Goal: Task Accomplishment & Management: Manage account settings

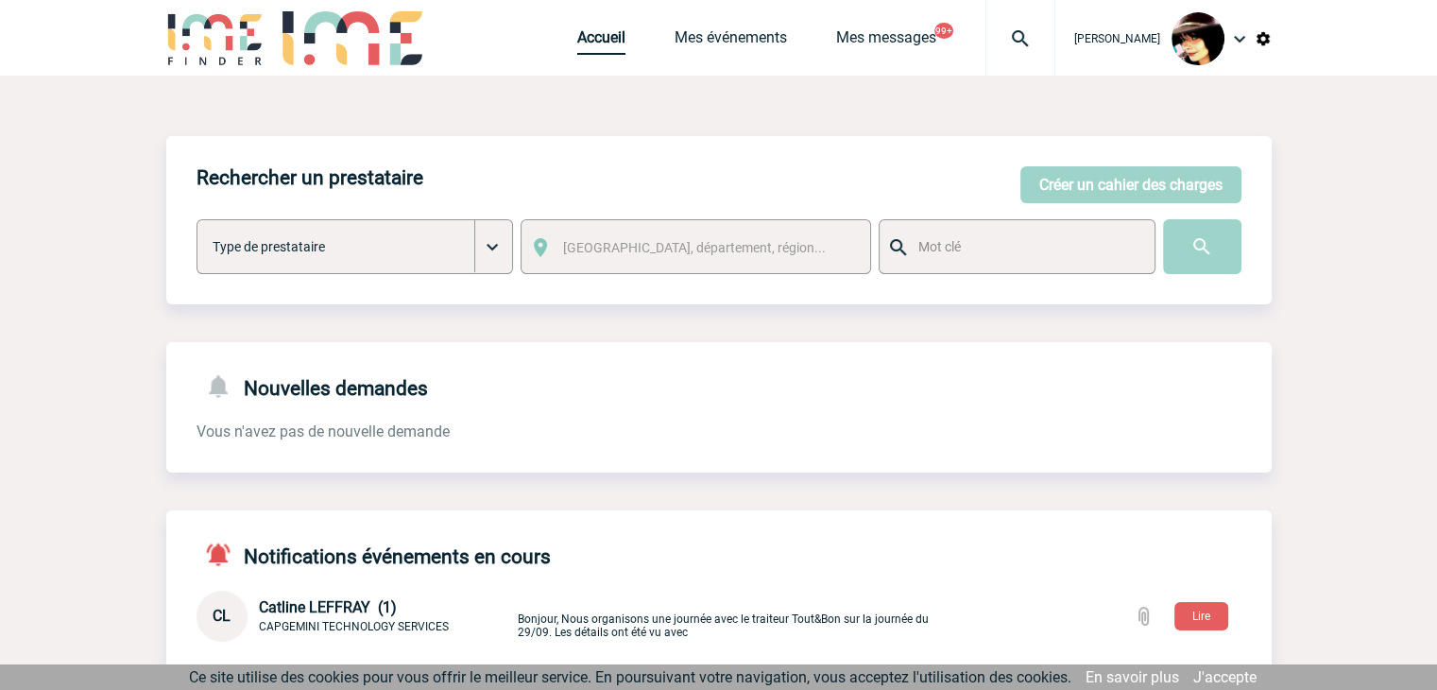
click at [590, 47] on link "Accueil" at bounding box center [601, 41] width 48 height 26
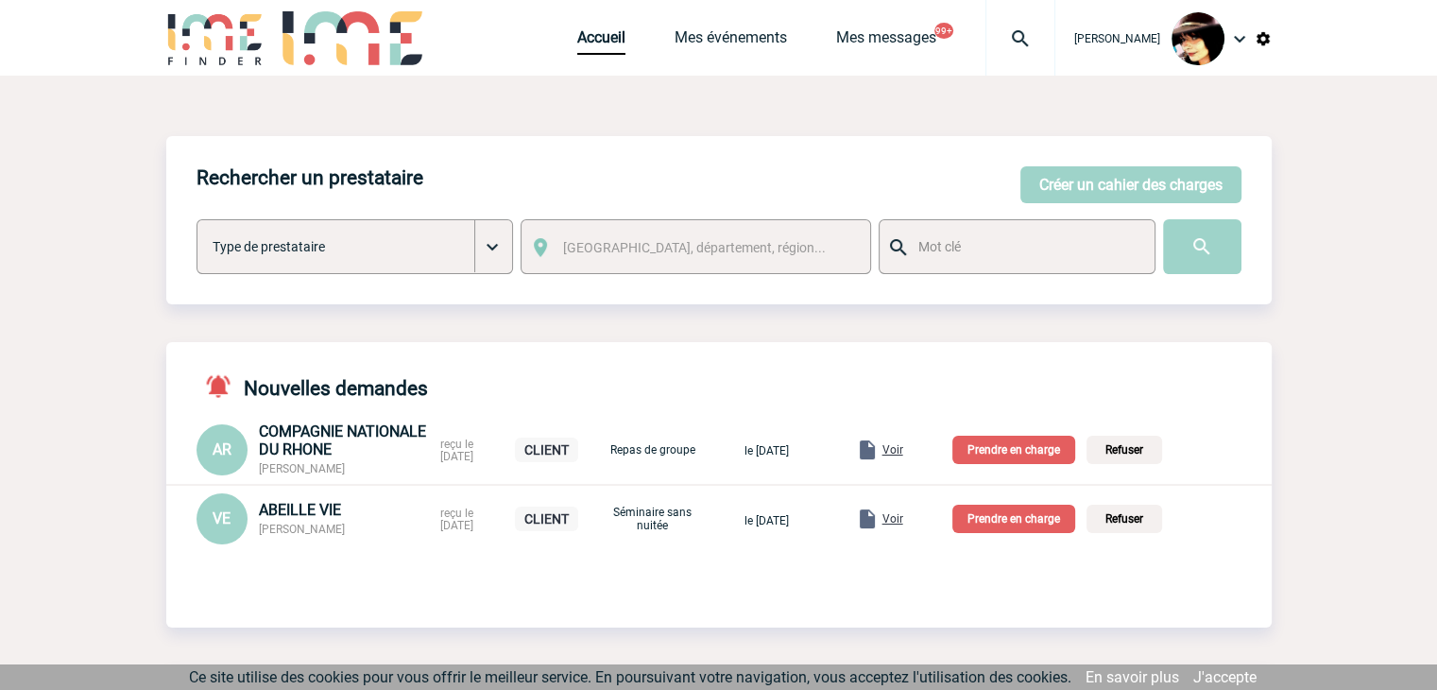
click at [903, 451] on span "Voir" at bounding box center [893, 449] width 21 height 13
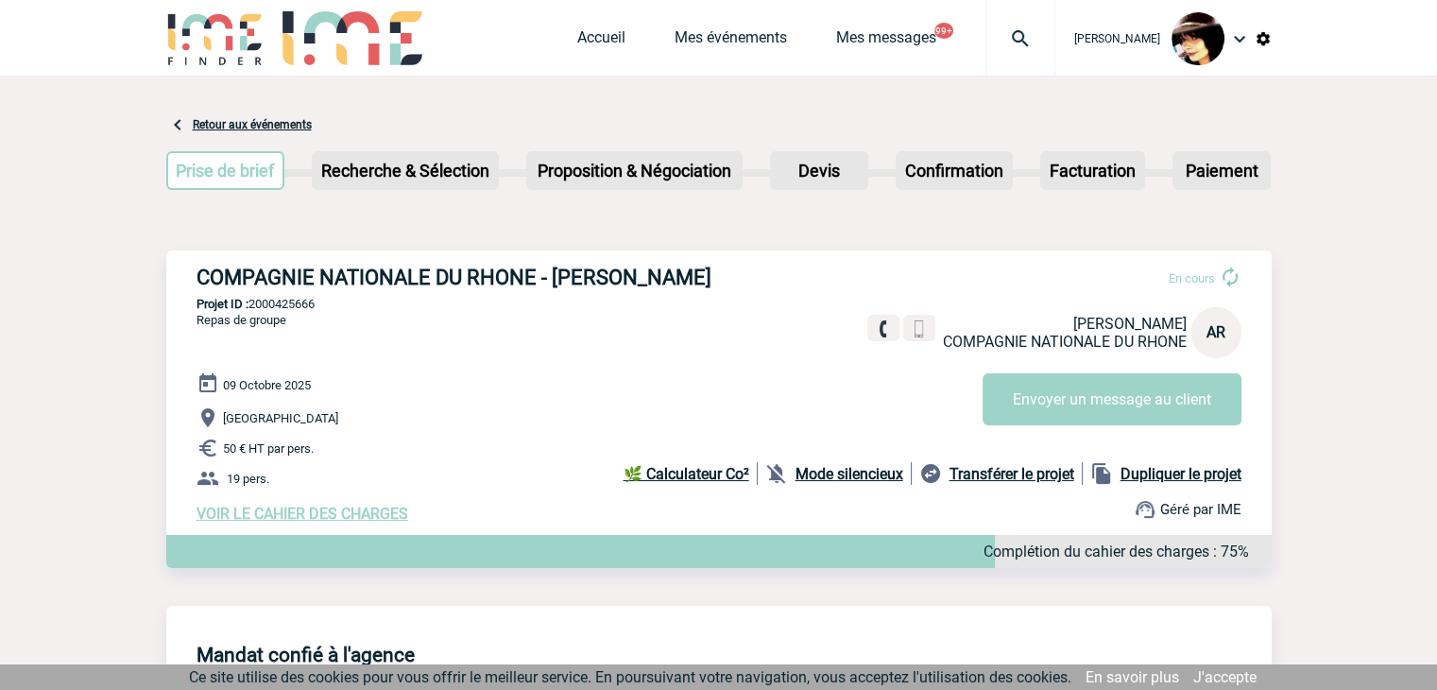
click at [321, 515] on span "VOIR LE CAHIER DES CHARGES" at bounding box center [303, 514] width 212 height 18
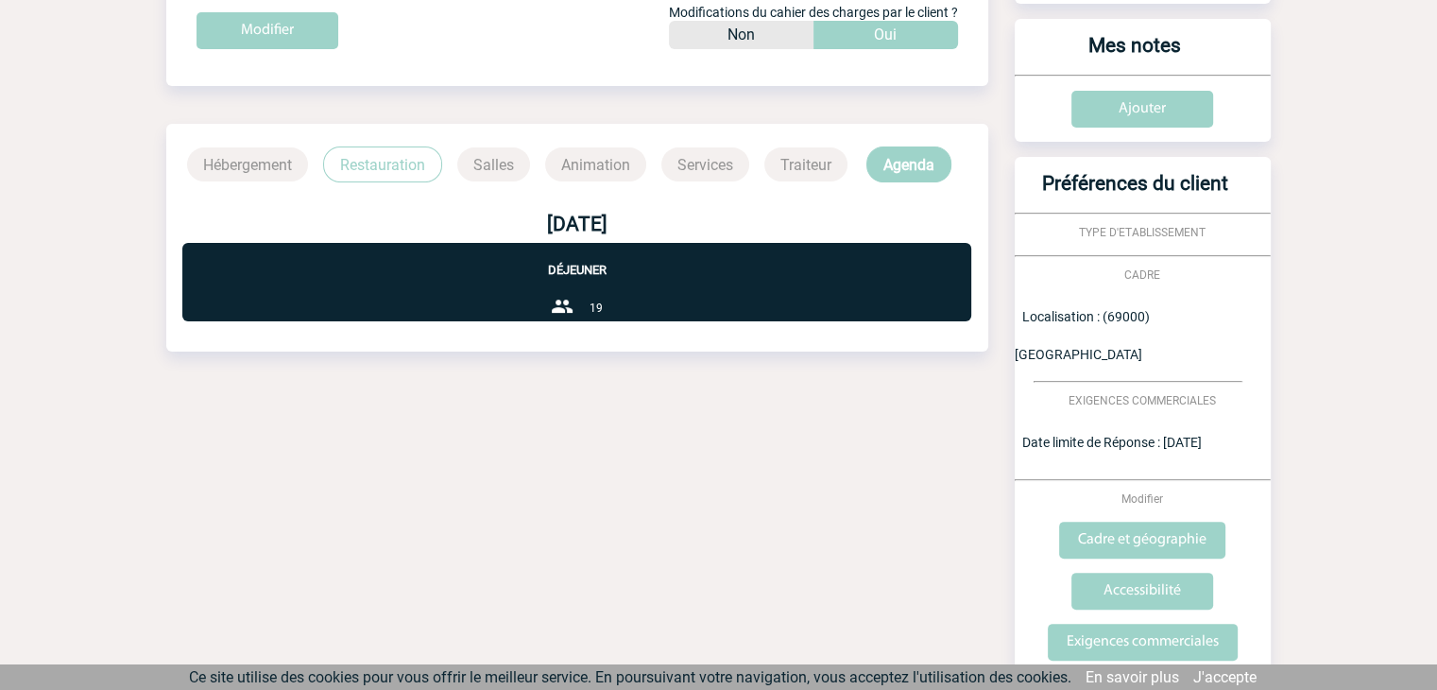
scroll to position [434, 0]
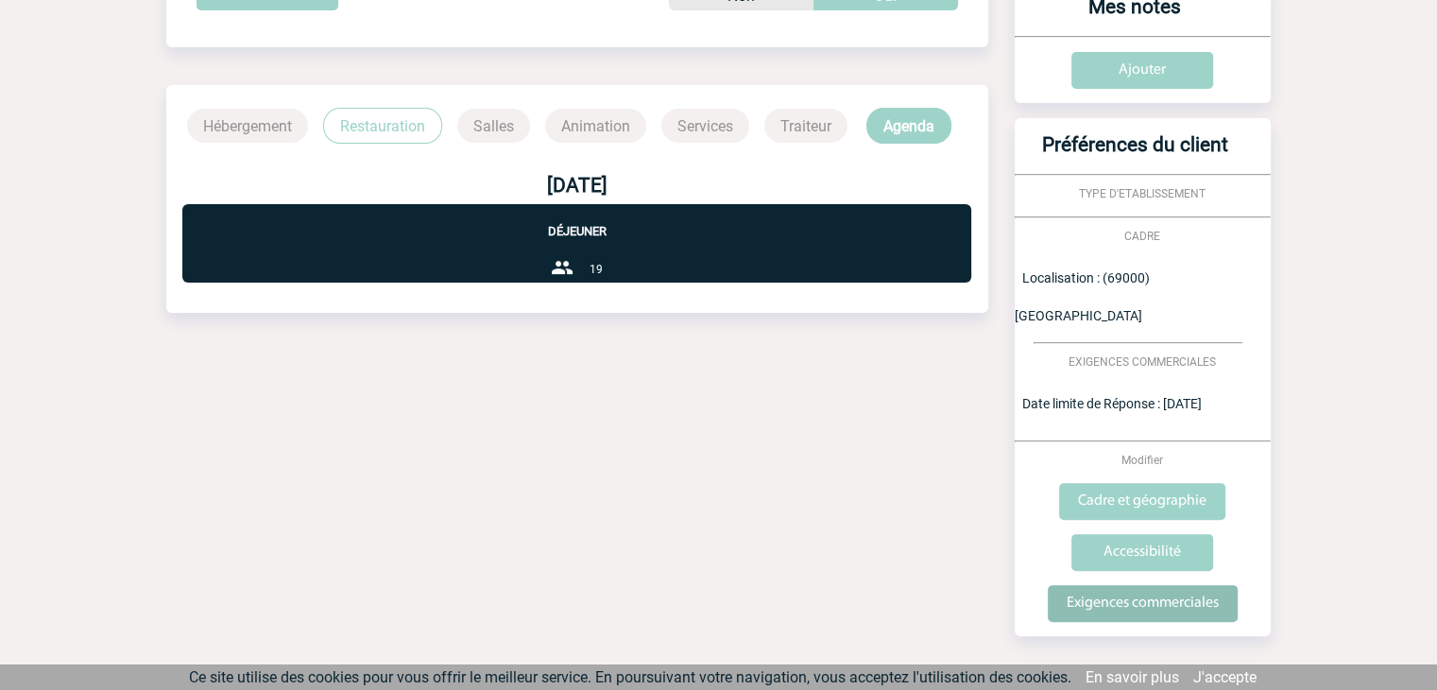
click at [1091, 585] on input "Exigences commerciales" at bounding box center [1143, 603] width 190 height 37
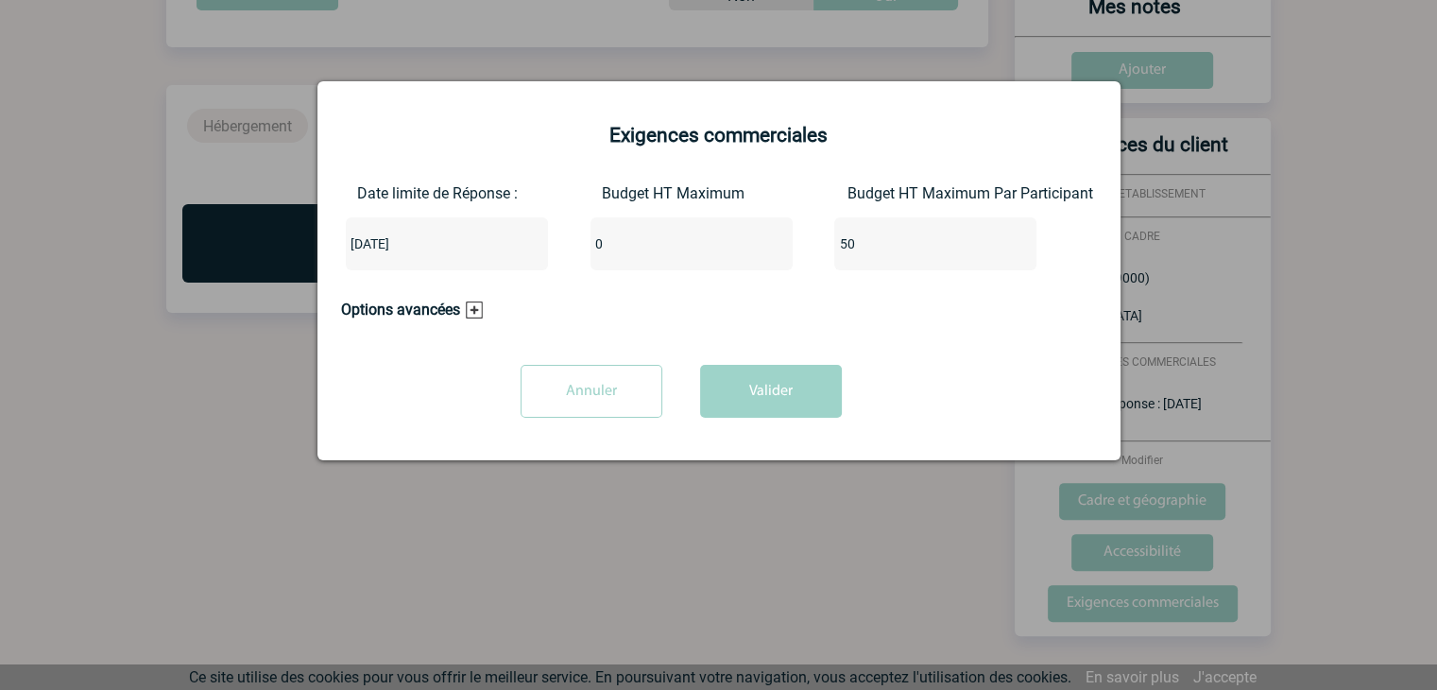
drag, startPoint x: 635, startPoint y: 239, endPoint x: 529, endPoint y: 239, distance: 105.8
click at [531, 239] on div "Date limite de Réponse : 2025-09-25 Budget HT Maximum 0 Budget HT Maximum Par P…" at bounding box center [719, 234] width 756 height 101
type input "950"
click at [767, 390] on button "Valider" at bounding box center [771, 391] width 142 height 53
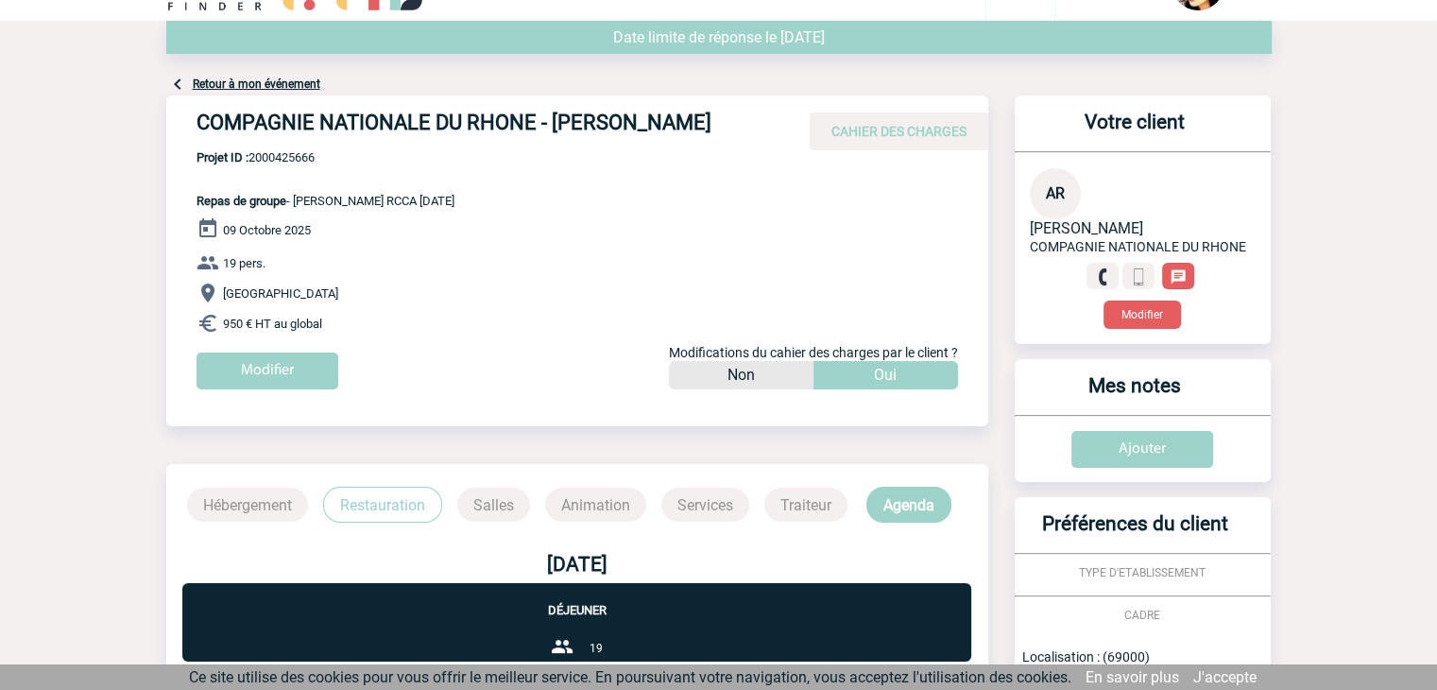
scroll to position [0, 0]
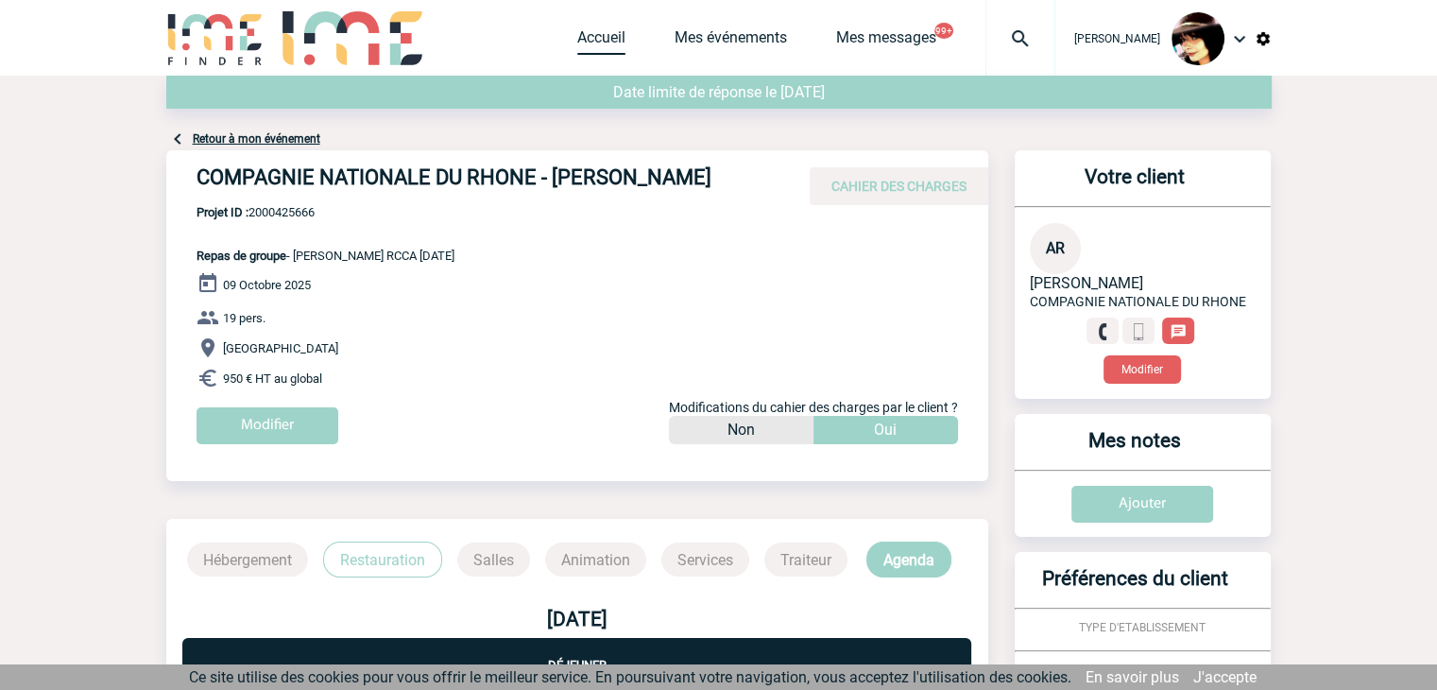
click at [596, 41] on link "Accueil" at bounding box center [601, 41] width 48 height 26
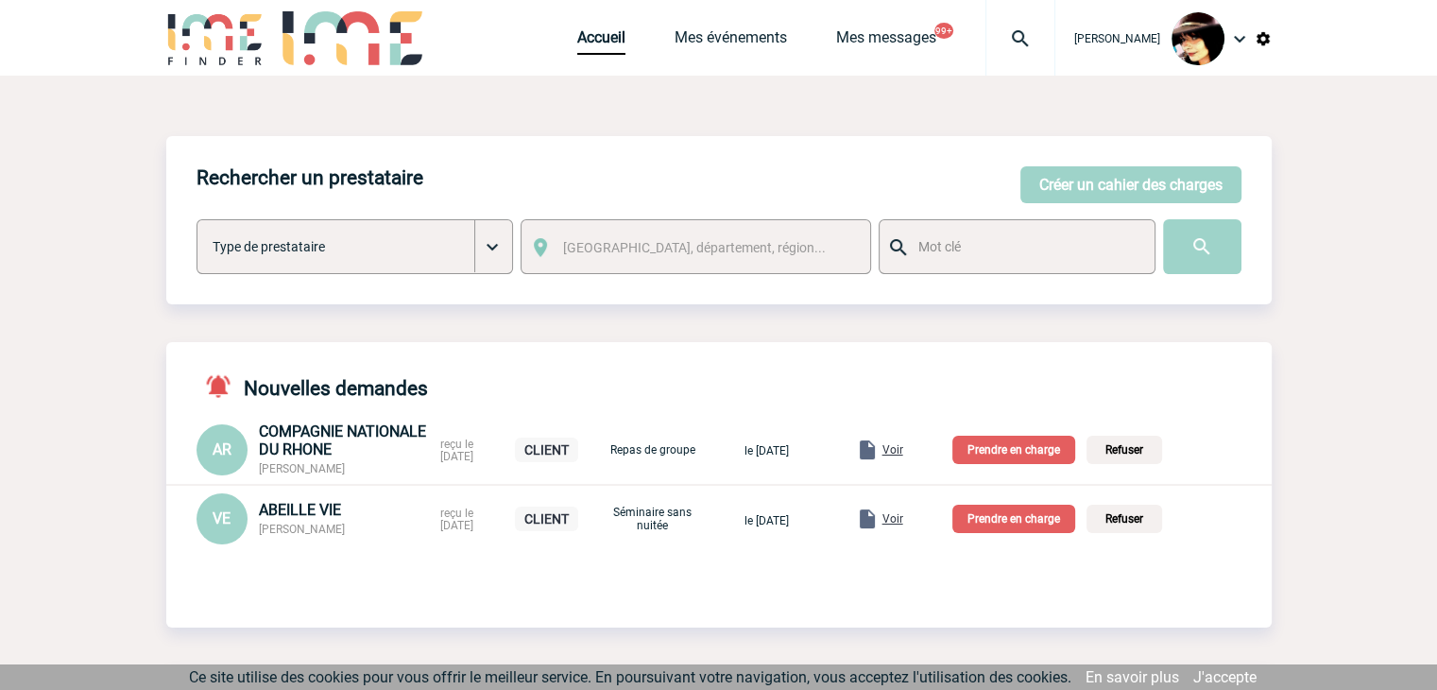
click at [1003, 446] on p "Prendre en charge" at bounding box center [1014, 450] width 123 height 28
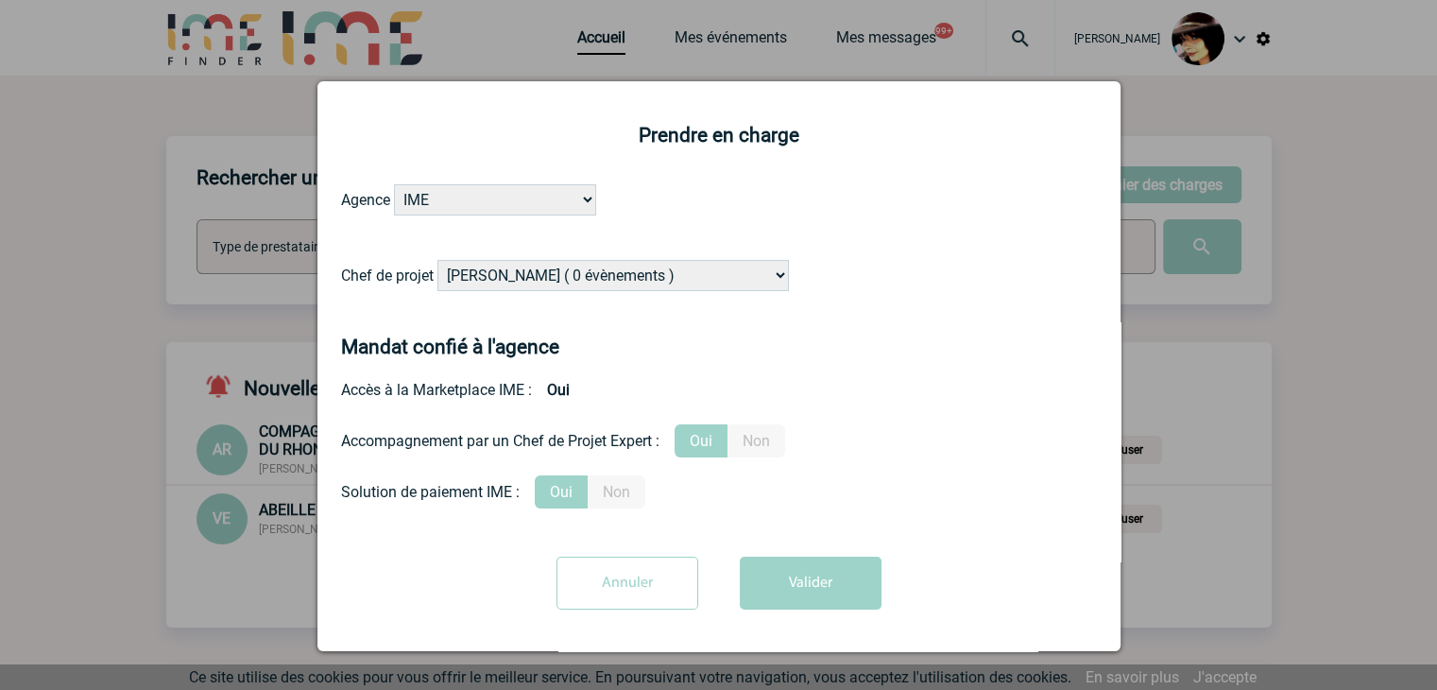
click at [551, 279] on select "Alizée VERLAGUET ( 0 évènements ) Anne-Françoise BONHOMME ( 179 évènements ) An…" at bounding box center [614, 275] width 352 height 31
select select "122719"
click at [438, 261] on select "Alizée VERLAGUET ( 0 évènements ) Anne-Françoise BONHOMME ( 179 évènements ) An…" at bounding box center [614, 275] width 352 height 31
click at [805, 579] on button "Valider" at bounding box center [811, 583] width 142 height 53
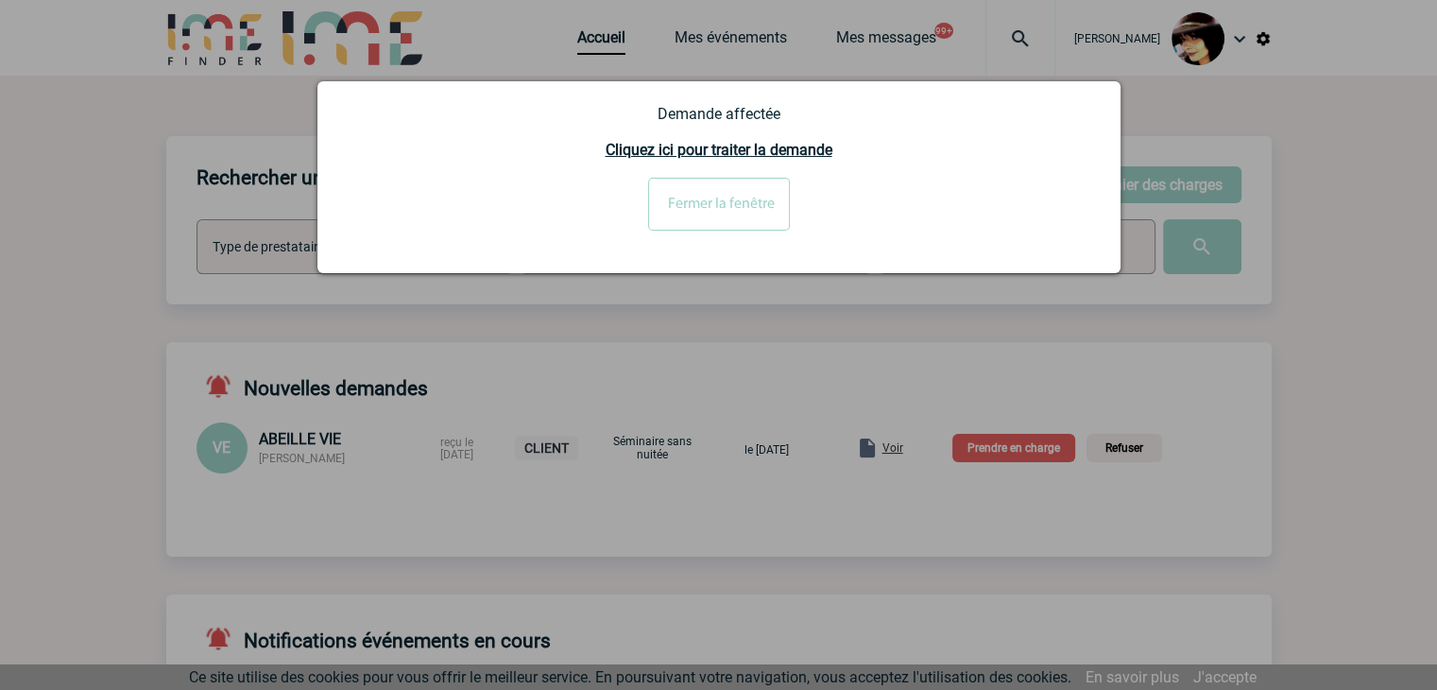
click at [707, 211] on input "Fermer la fenêtre" at bounding box center [719, 204] width 142 height 53
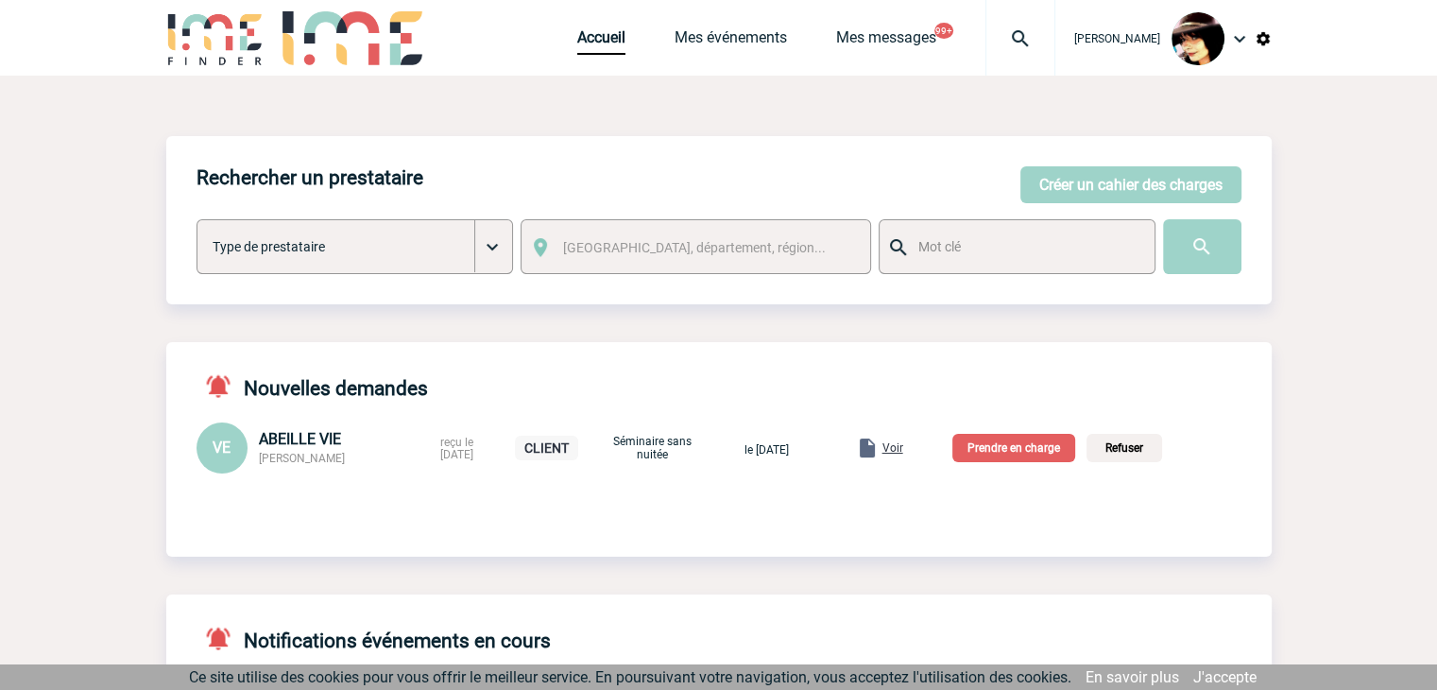
click at [903, 450] on span "Voir" at bounding box center [893, 447] width 21 height 13
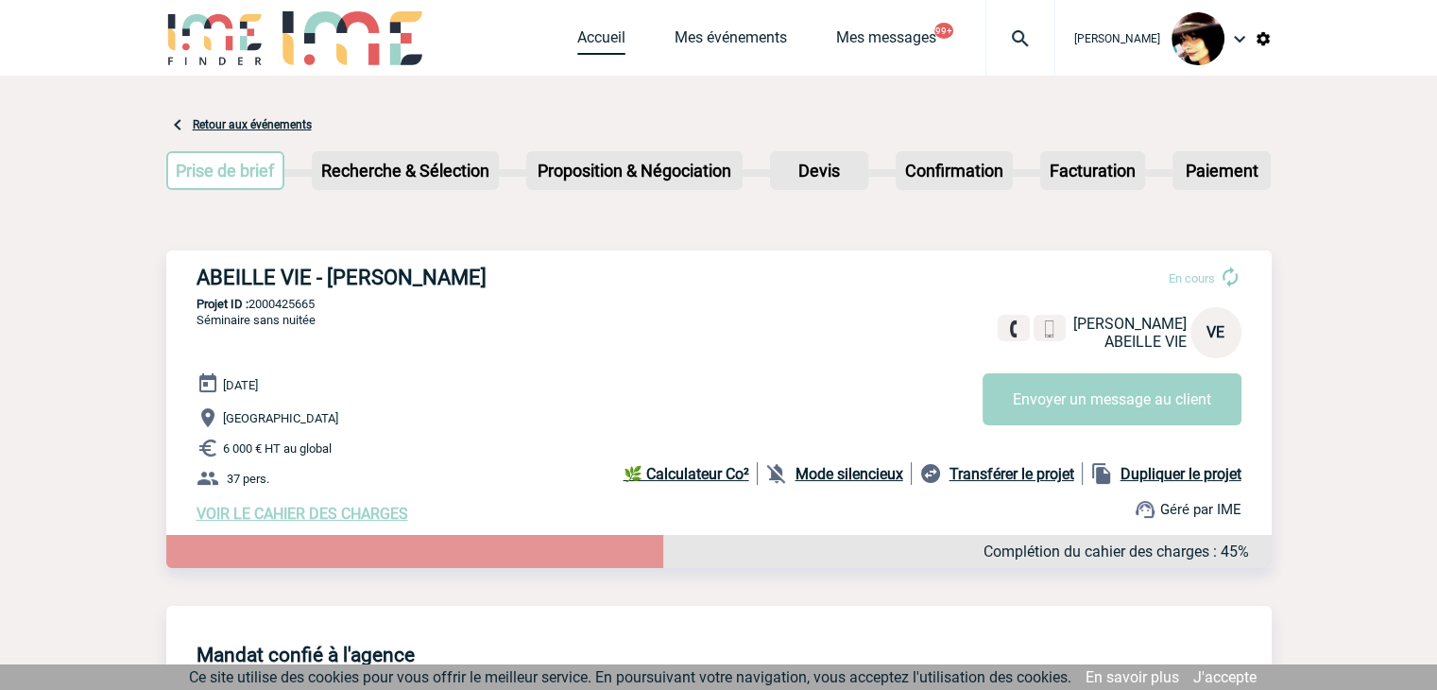
click at [577, 36] on link "Accueil" at bounding box center [601, 41] width 48 height 26
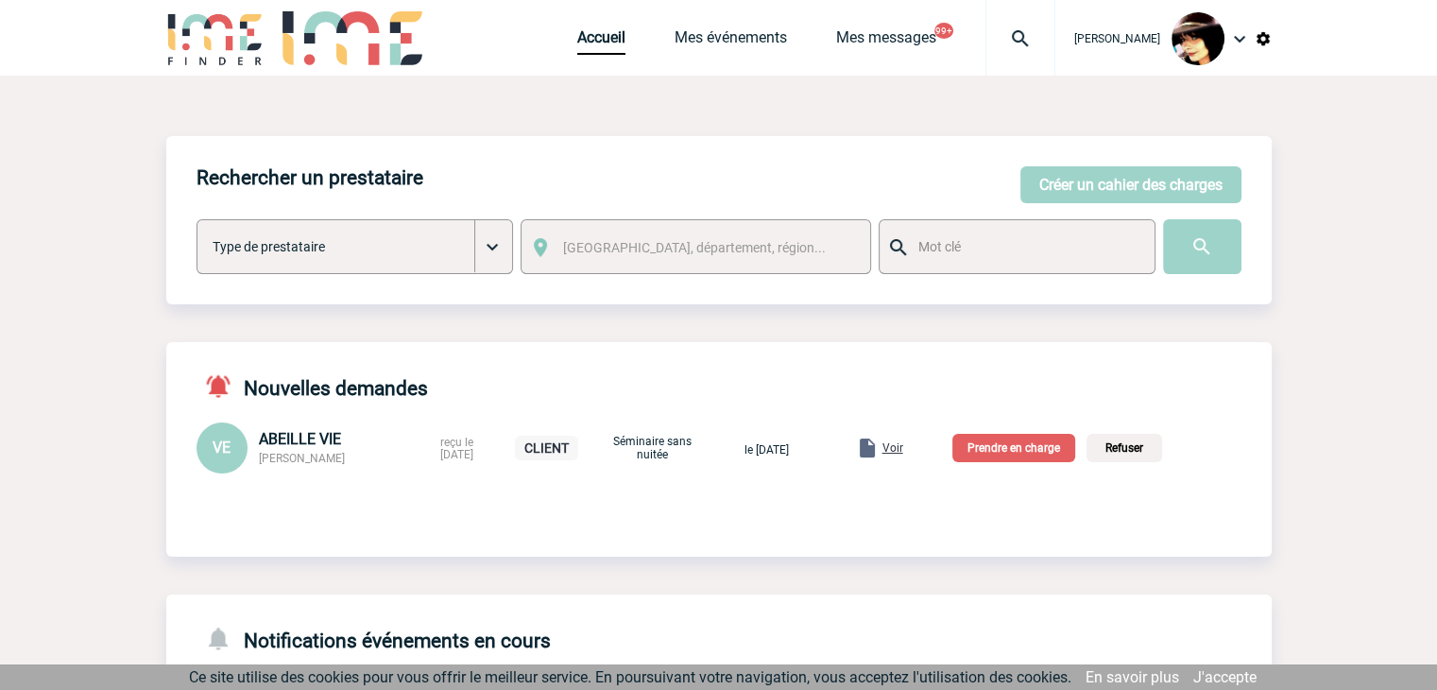
click at [1006, 453] on p "Prendre en charge" at bounding box center [1014, 448] width 123 height 28
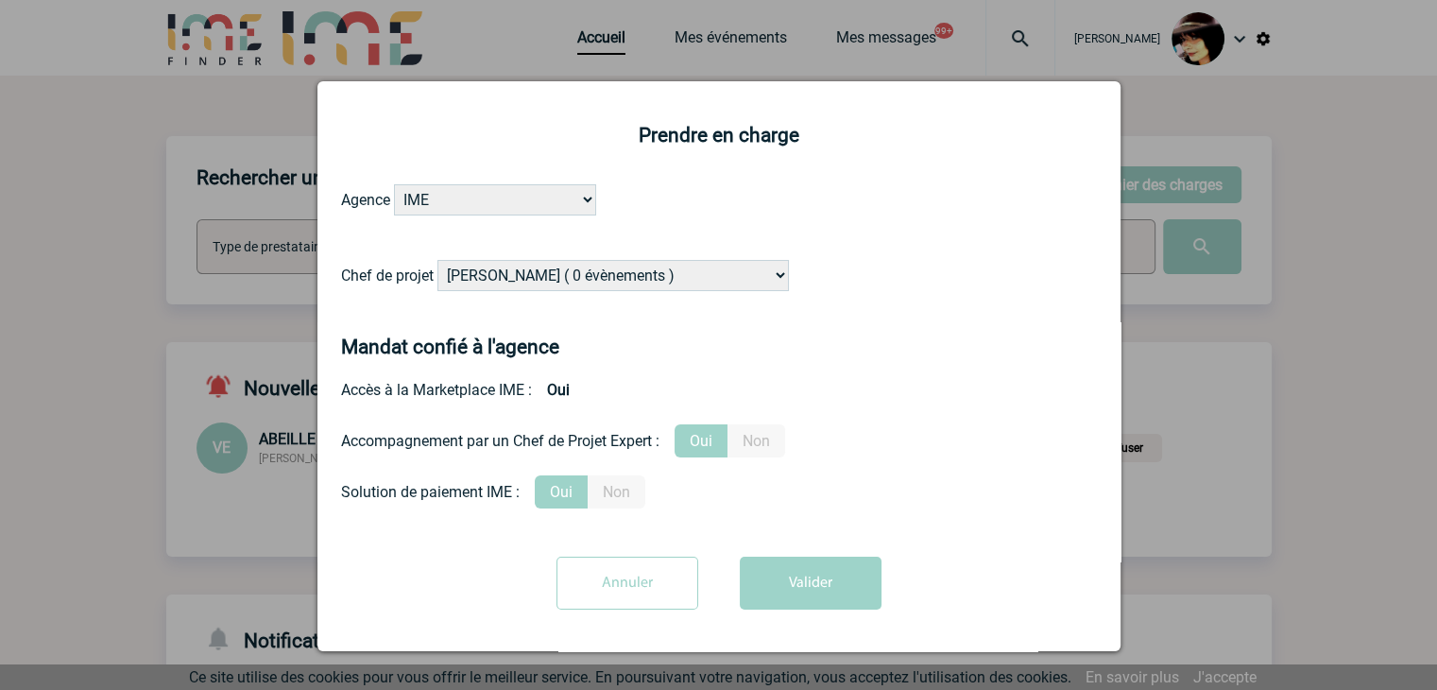
click at [602, 278] on select "[PERSON_NAME] ( 0 évènements ) [PERSON_NAME] ( 179 évènements ) [PERSON_NAME] (…" at bounding box center [614, 275] width 352 height 31
select select "131234"
click at [438, 261] on select "[PERSON_NAME] ( 0 évènements ) [PERSON_NAME] ( 179 évènements ) [PERSON_NAME] (…" at bounding box center [614, 275] width 352 height 31
click at [793, 578] on button "Valider" at bounding box center [811, 583] width 142 height 53
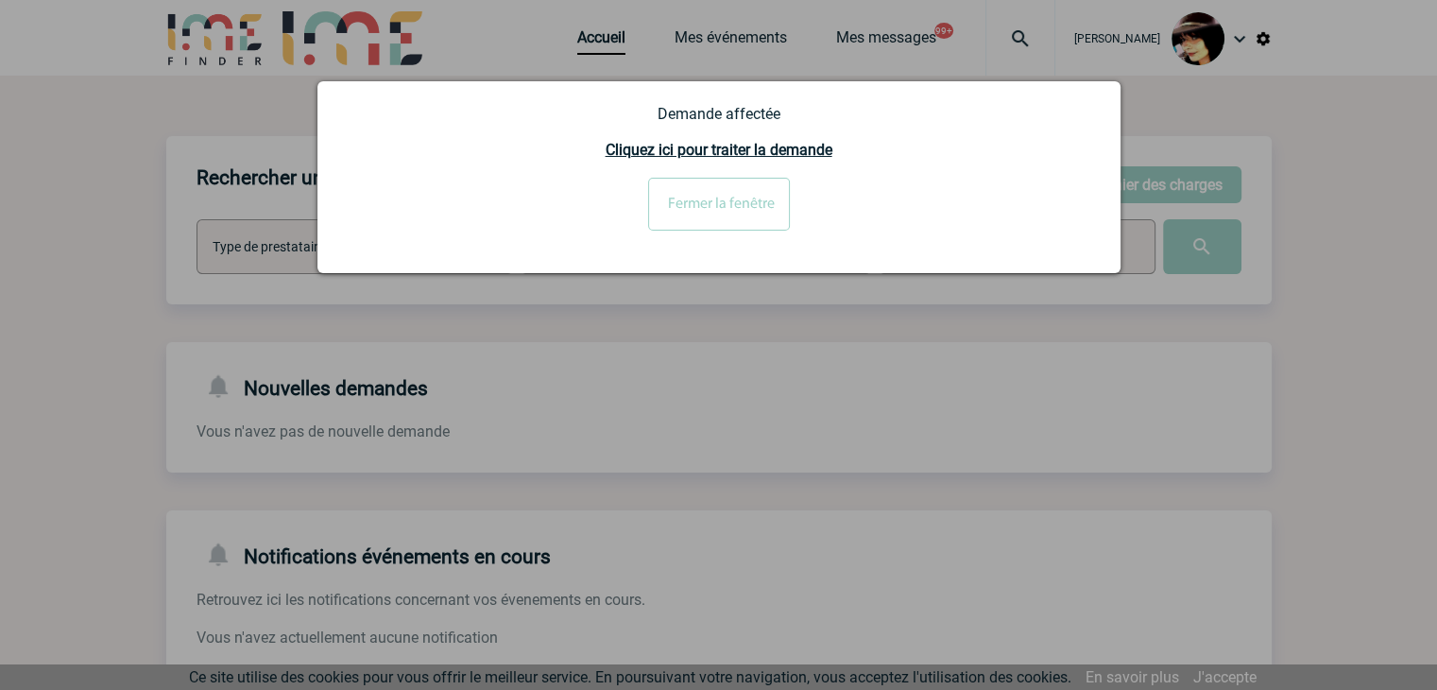
drag, startPoint x: 1025, startPoint y: 313, endPoint x: 950, endPoint y: 294, distance: 77.9
click at [1015, 307] on div at bounding box center [718, 345] width 1437 height 690
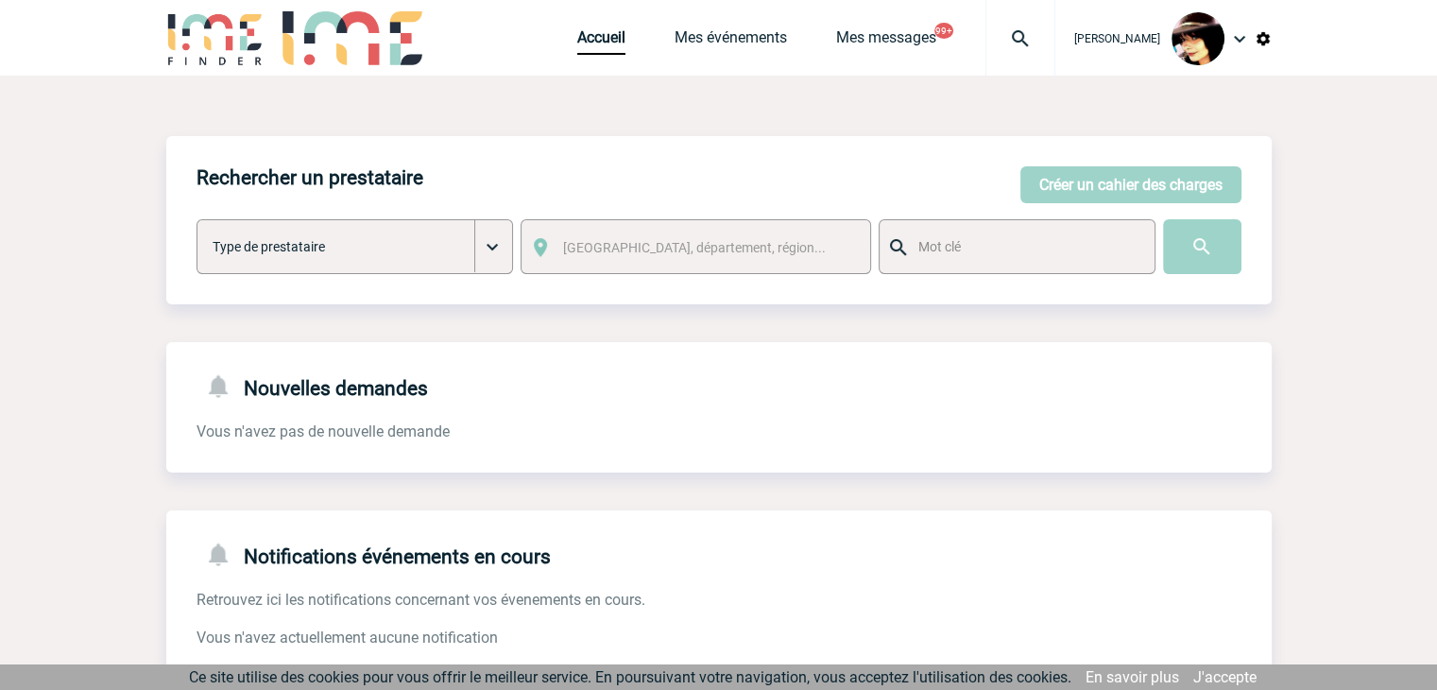
click at [1266, 39] on img at bounding box center [1263, 38] width 17 height 17
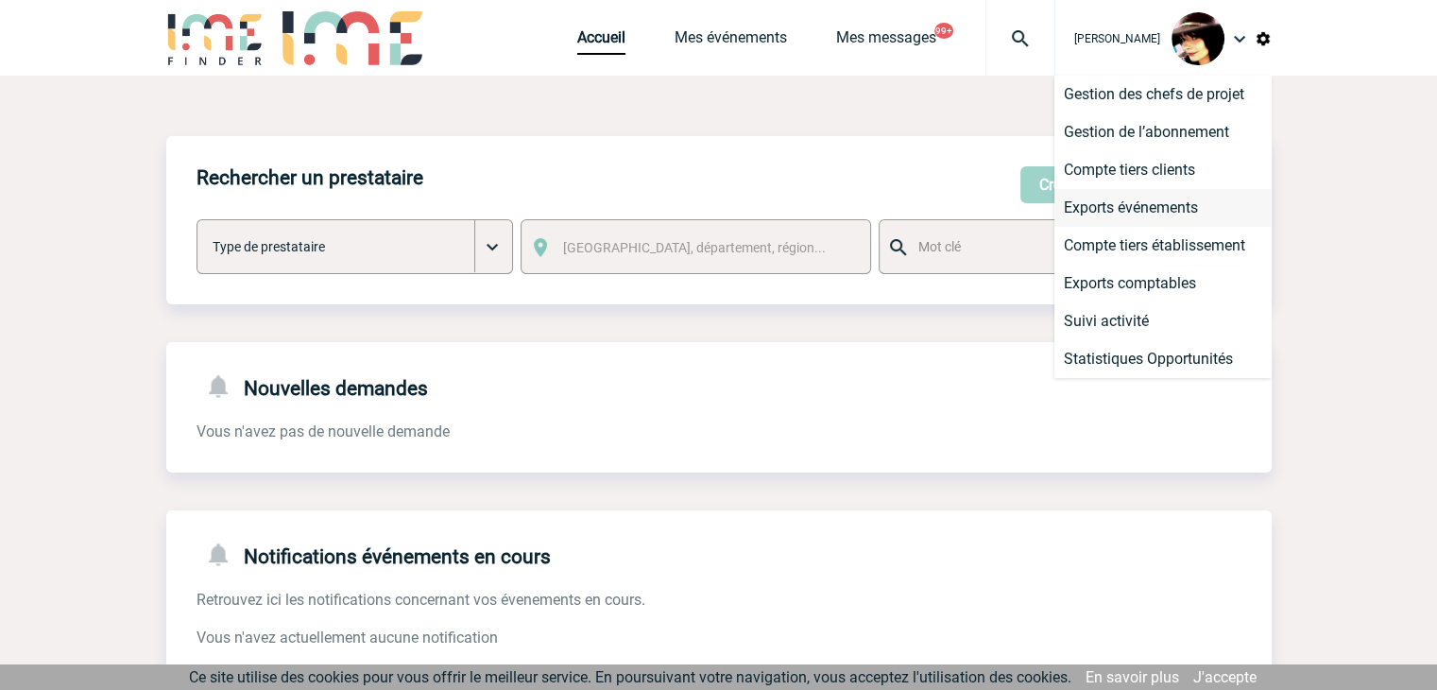
click at [1113, 200] on li "Exports événements" at bounding box center [1163, 208] width 217 height 38
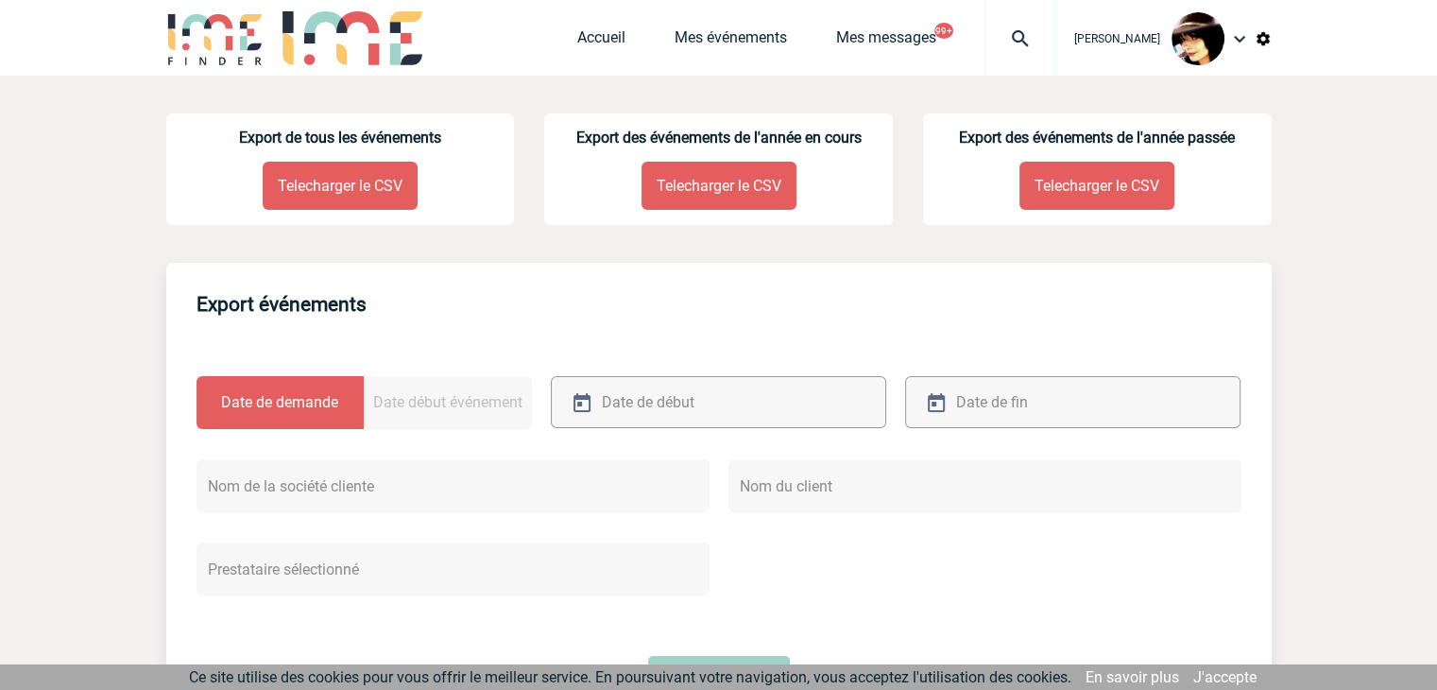
click at [306, 185] on p "Telecharger le CSV" at bounding box center [340, 186] width 155 height 48
click at [577, 36] on link "Accueil" at bounding box center [601, 41] width 48 height 26
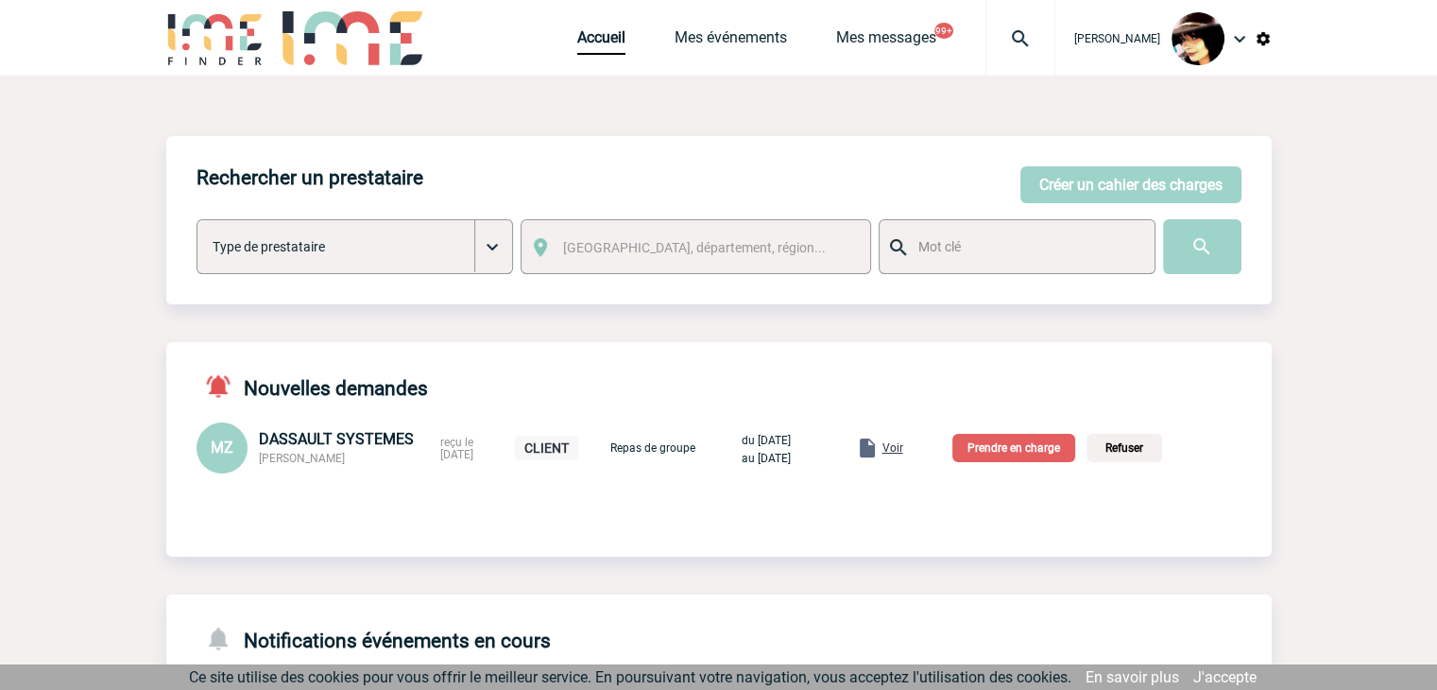
click at [903, 448] on span "Voir" at bounding box center [893, 447] width 21 height 13
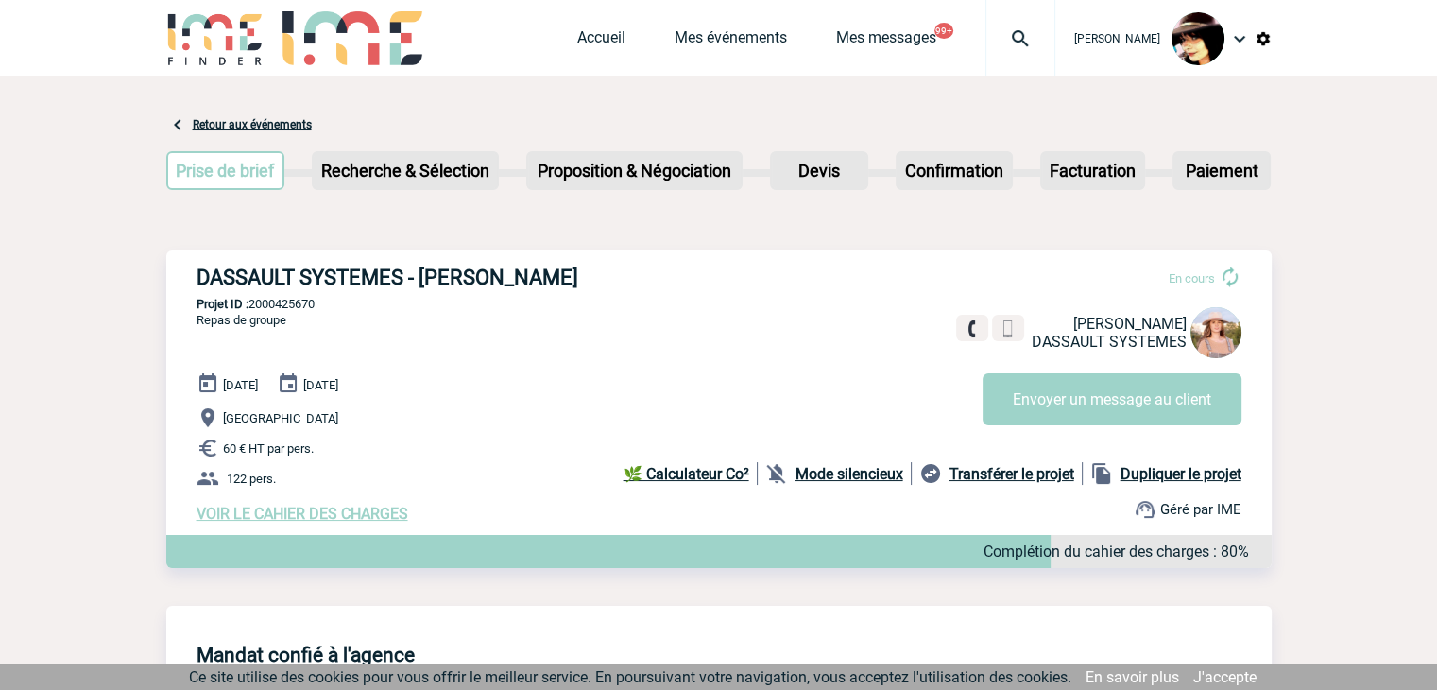
drag, startPoint x: 376, startPoint y: 507, endPoint x: 469, endPoint y: 666, distance: 183.8
click at [378, 509] on span "VOIR LE CAHIER DES CHARGES" at bounding box center [303, 514] width 212 height 18
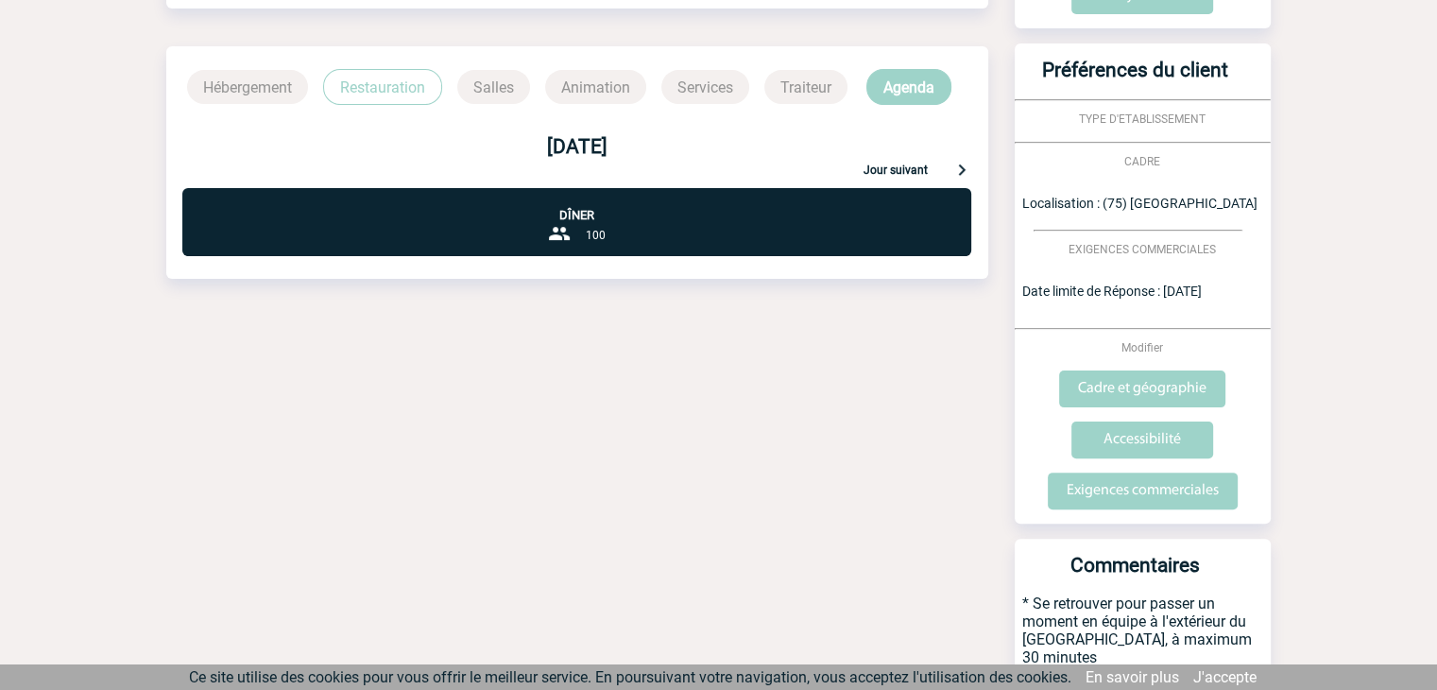
scroll to position [646, 0]
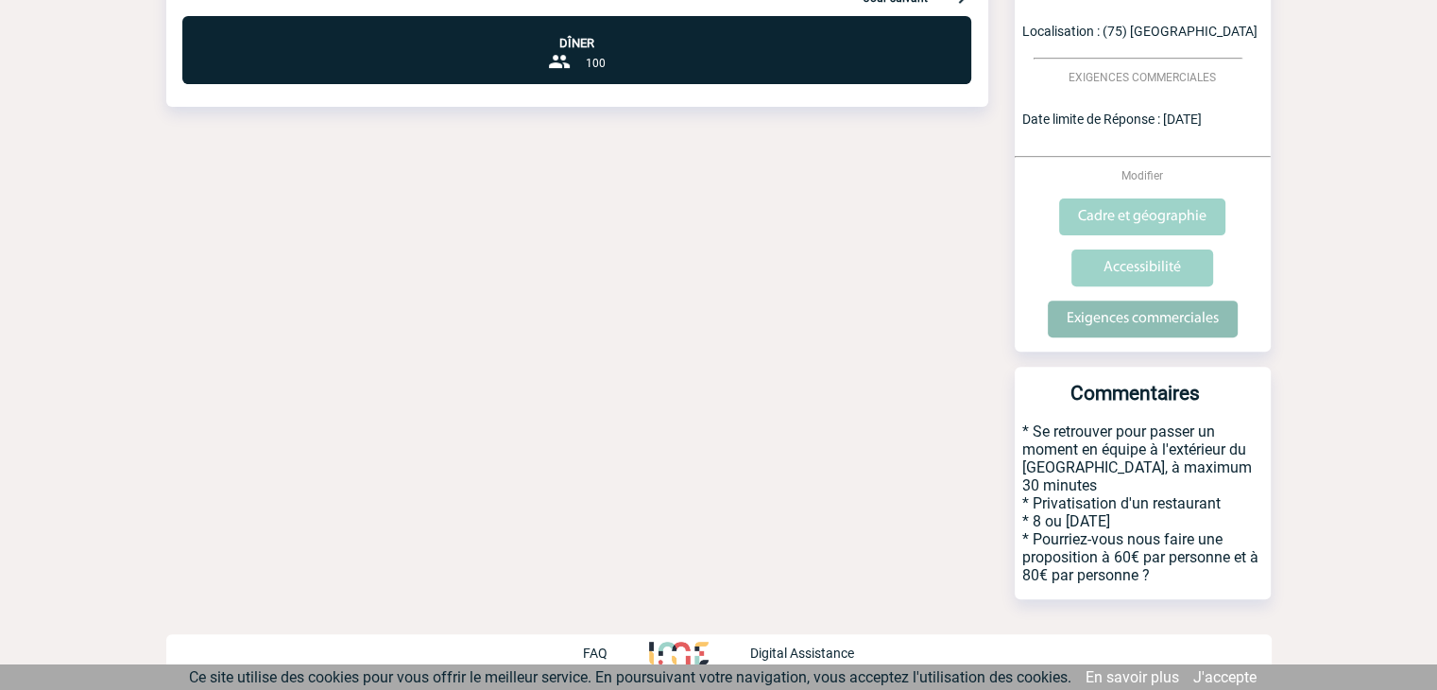
click at [1127, 312] on input "Exigences commerciales" at bounding box center [1143, 319] width 190 height 37
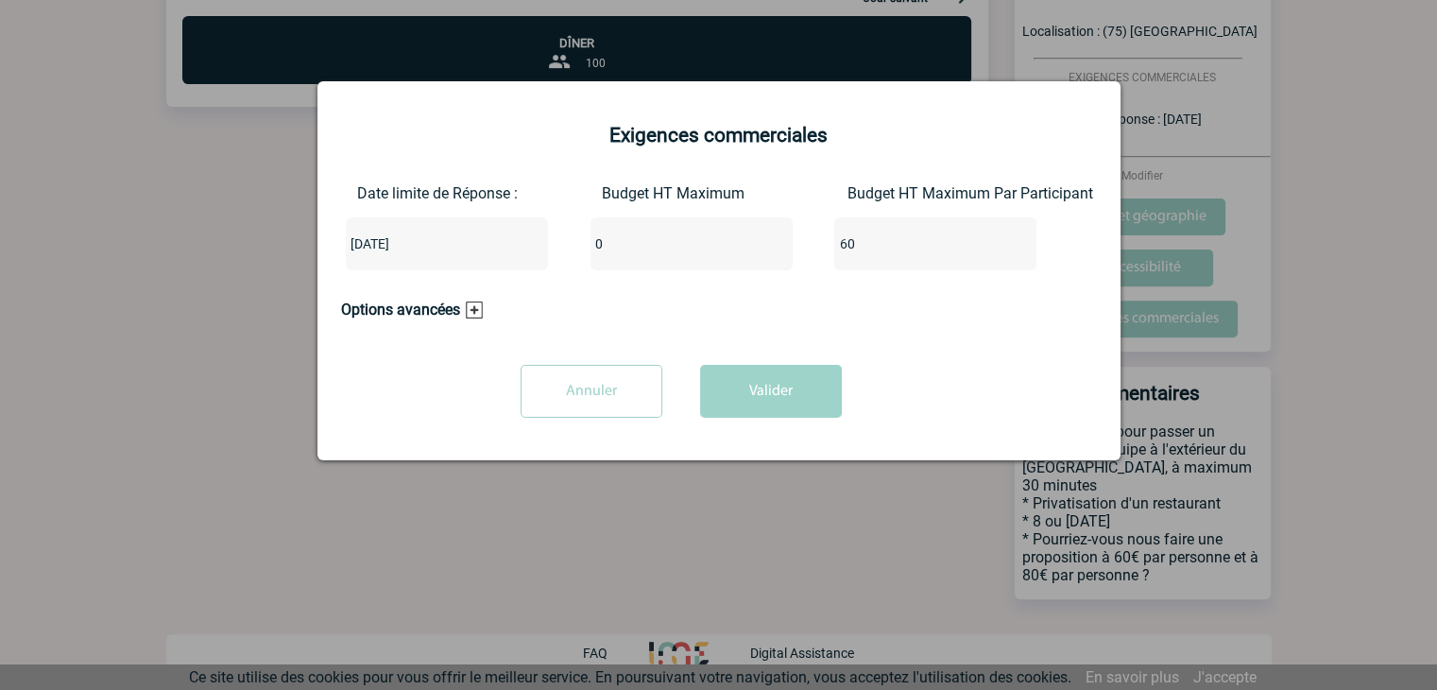
drag, startPoint x: 613, startPoint y: 247, endPoint x: 612, endPoint y: 201, distance: 45.4
click at [536, 247] on div "Date limite de Réponse : [DATE] Budget HT Maximum 0 Budget HT Maximum Par Parti…" at bounding box center [719, 234] width 756 height 101
type input "7300"
click at [765, 398] on button "Valider" at bounding box center [771, 391] width 142 height 53
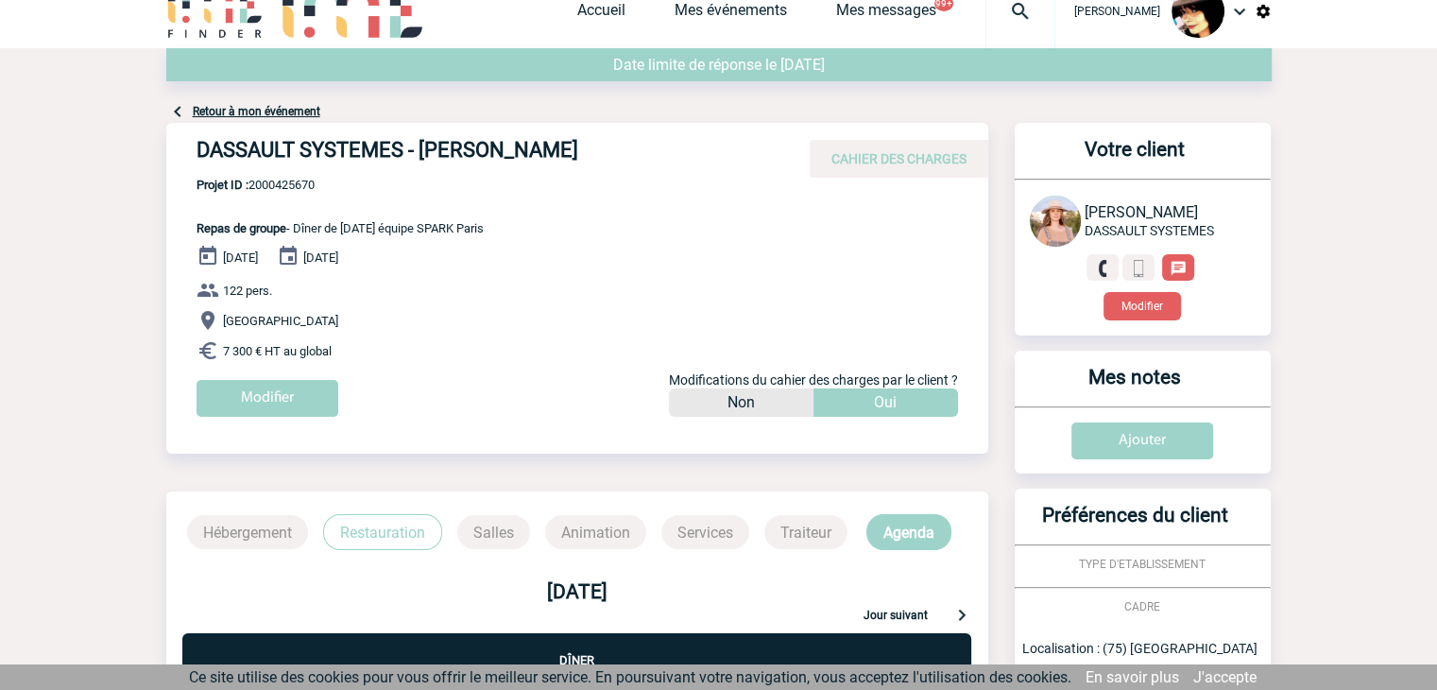
scroll to position [0, 0]
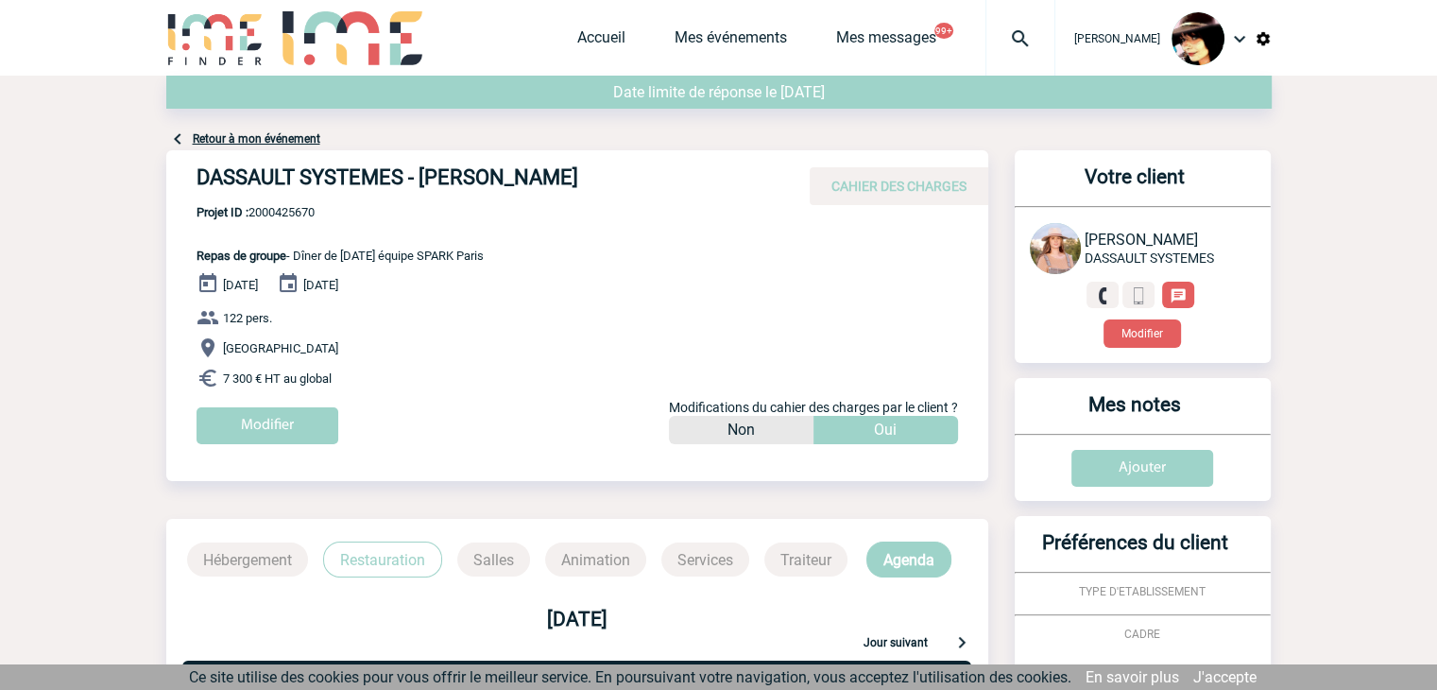
drag, startPoint x: 609, startPoint y: 273, endPoint x: 576, endPoint y: 237, distance: 48.8
click at [609, 272] on div "[DATE] [DATE] 122 pers. [GEOGRAPHIC_DATA] 7 300 € HT au global Modifier Modific…" at bounding box center [593, 365] width 792 height 186
click at [587, 38] on link "Accueil" at bounding box center [601, 41] width 48 height 26
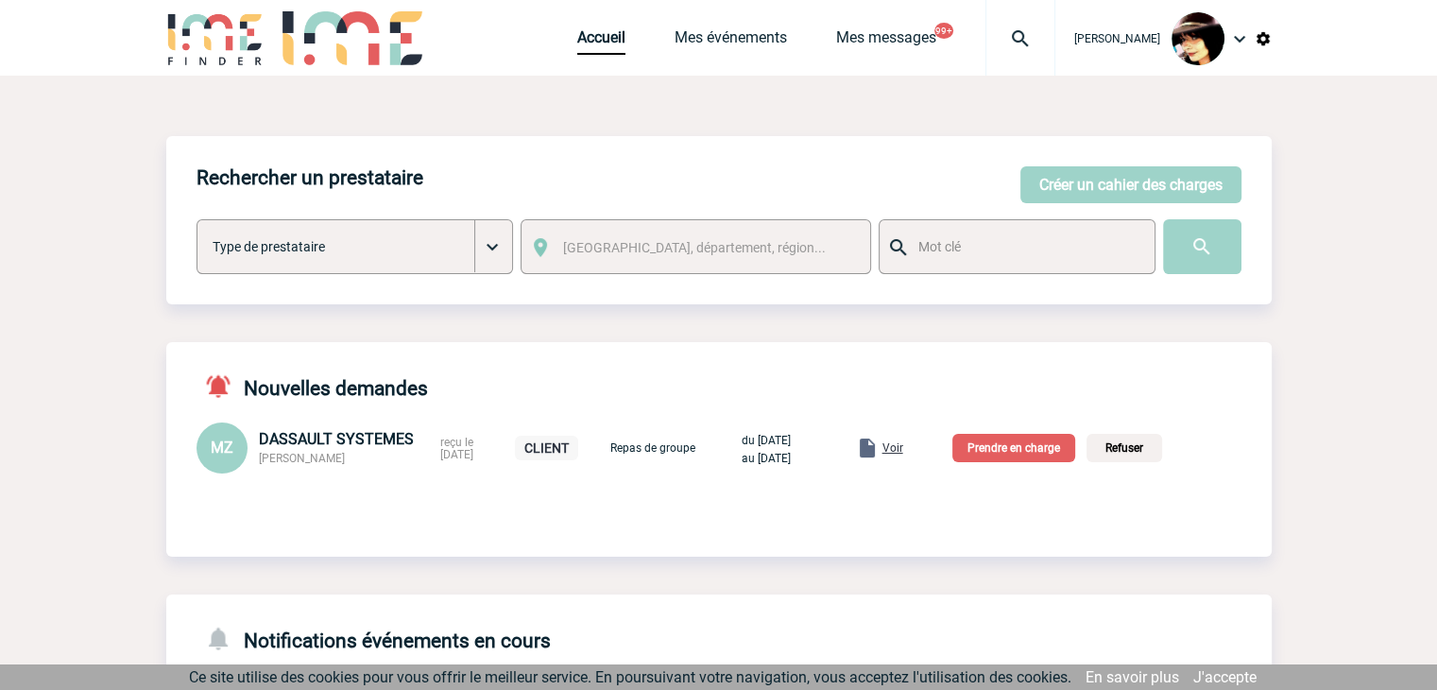
click at [1008, 443] on p "Prendre en charge" at bounding box center [1014, 448] width 123 height 28
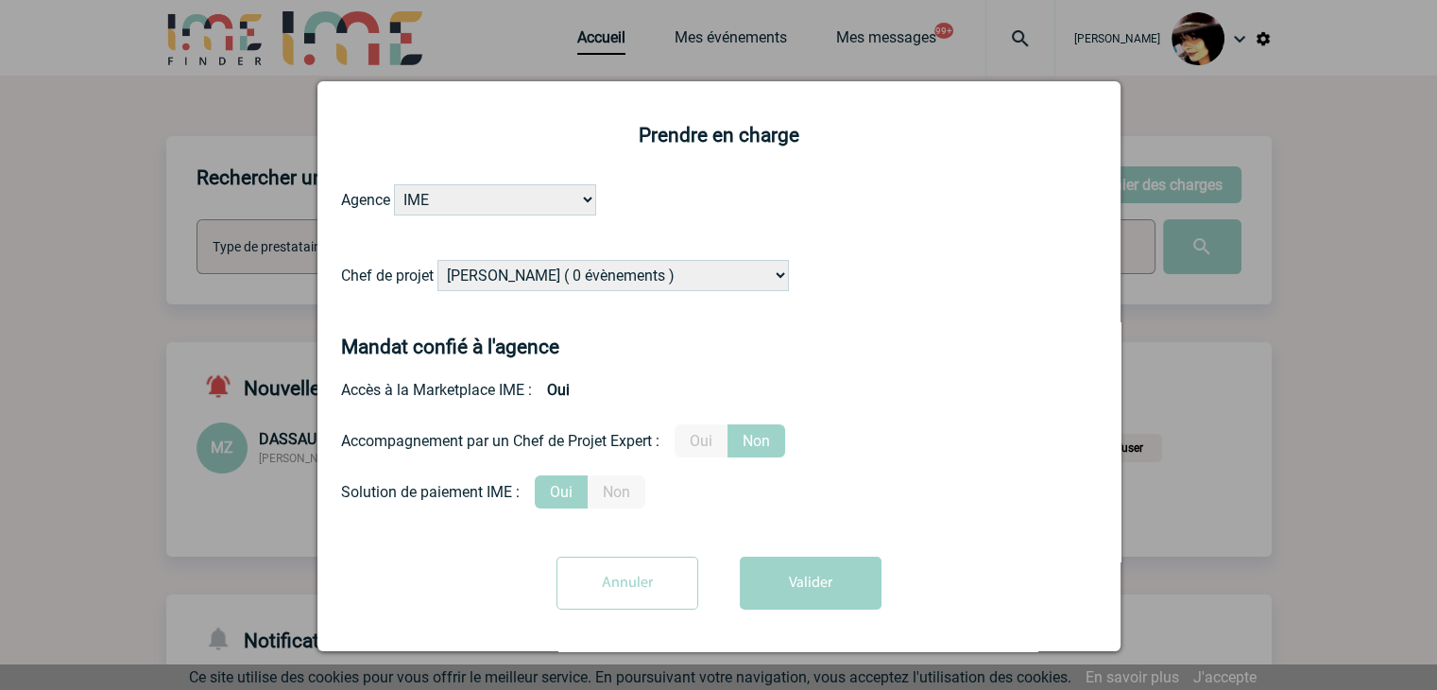
click at [653, 269] on select "Alizée VERLAGUET ( 0 évènements ) Anne-Françoise BONHOMME ( 179 évènements ) An…" at bounding box center [614, 275] width 352 height 31
select select "131612"
click at [654, 266] on select "Alizée VERLAGUET ( 0 évènements ) Anne-Françoise BONHOMME ( 179 évènements ) An…" at bounding box center [614, 275] width 352 height 31
click at [708, 436] on label "Oui" at bounding box center [701, 440] width 53 height 33
click at [0, 0] on input "Oui" at bounding box center [0, 0] width 0 height 0
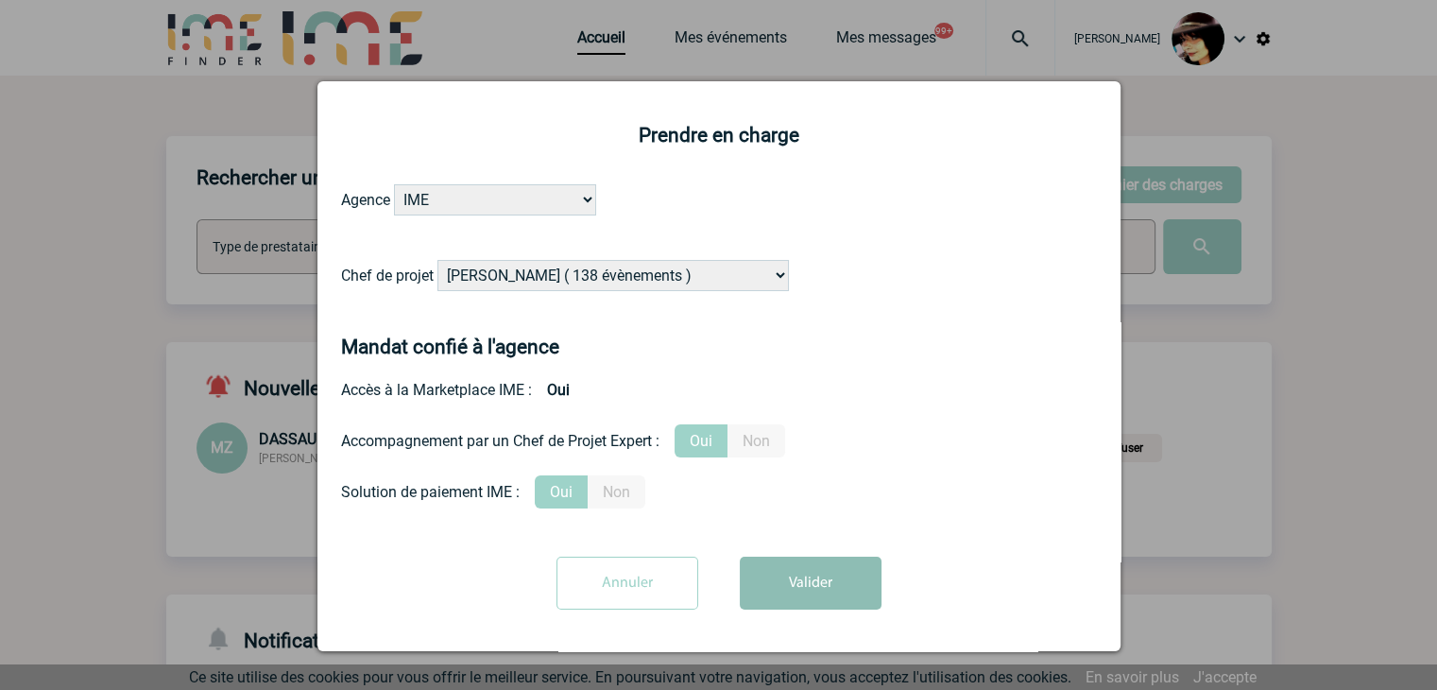
click at [802, 572] on button "Valider" at bounding box center [811, 583] width 142 height 53
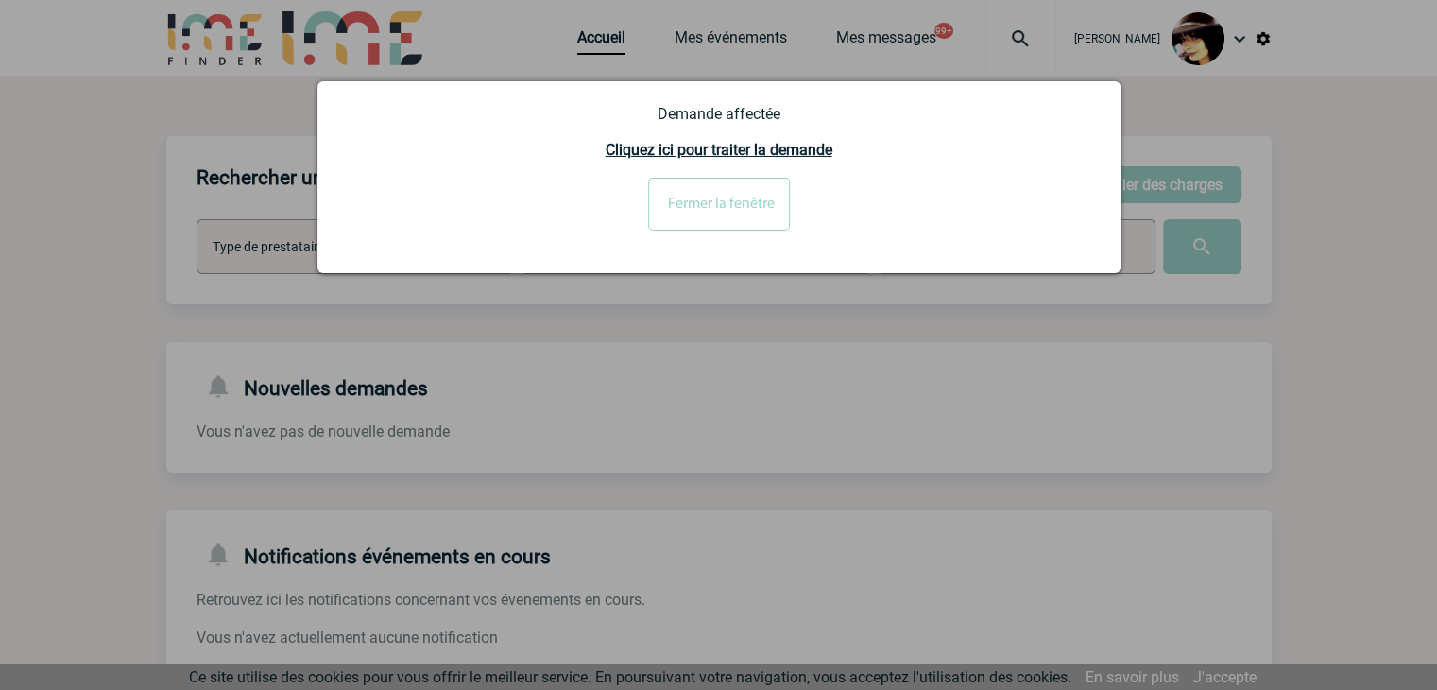
click at [731, 205] on input "Fermer la fenêtre" at bounding box center [719, 204] width 142 height 53
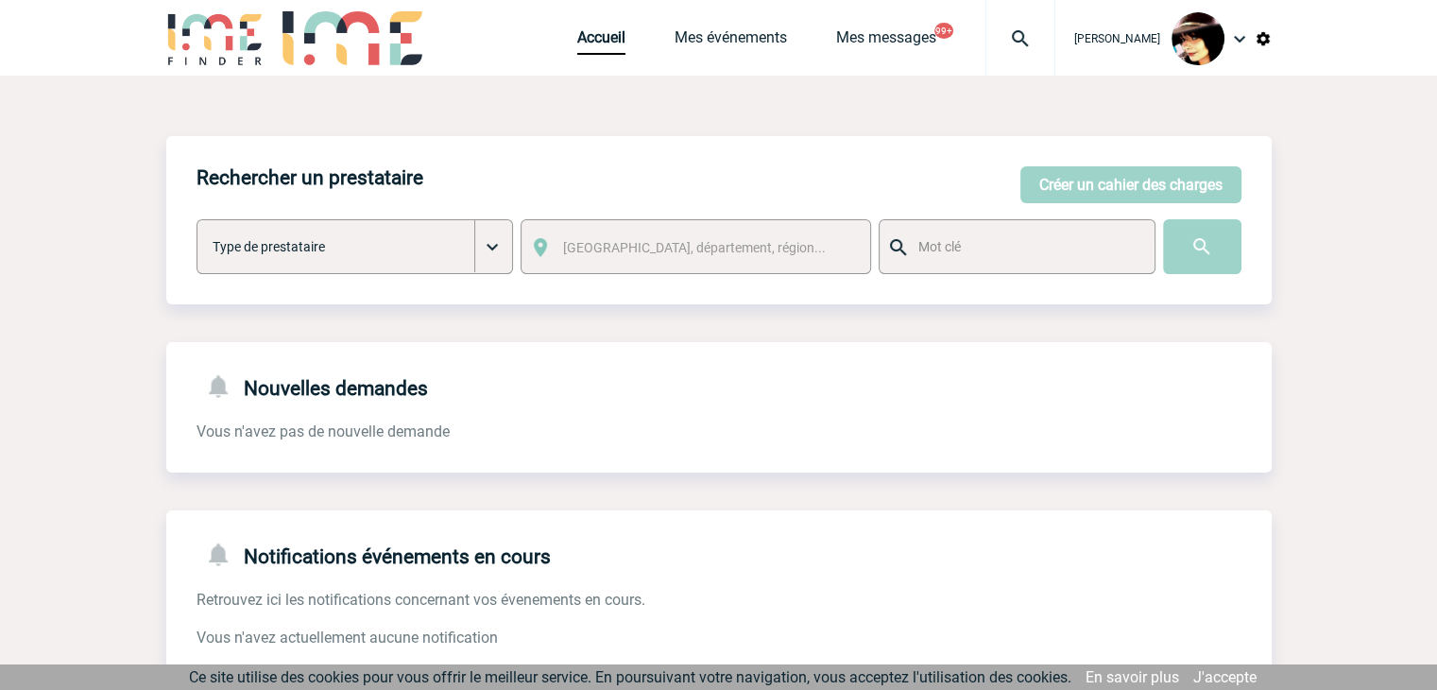
click at [994, 38] on img at bounding box center [1021, 38] width 68 height 23
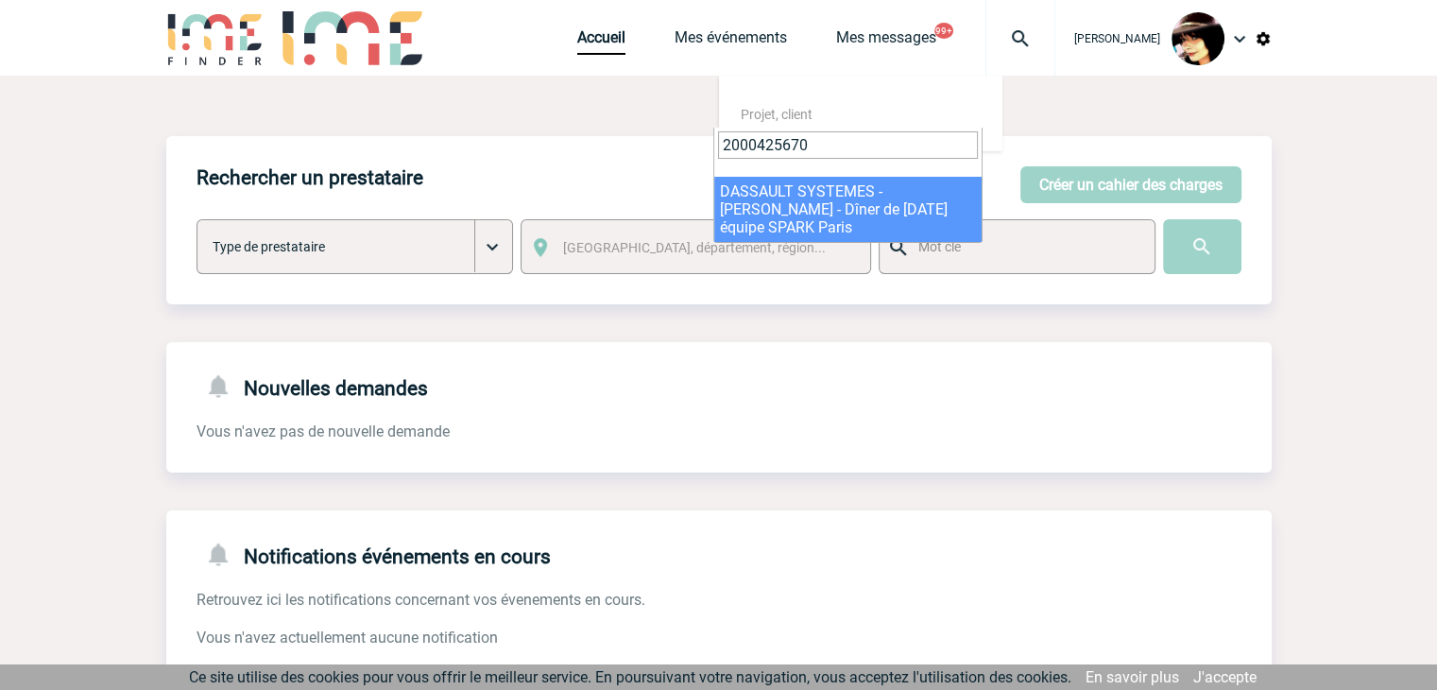
type input "2000425670"
select select "25171"
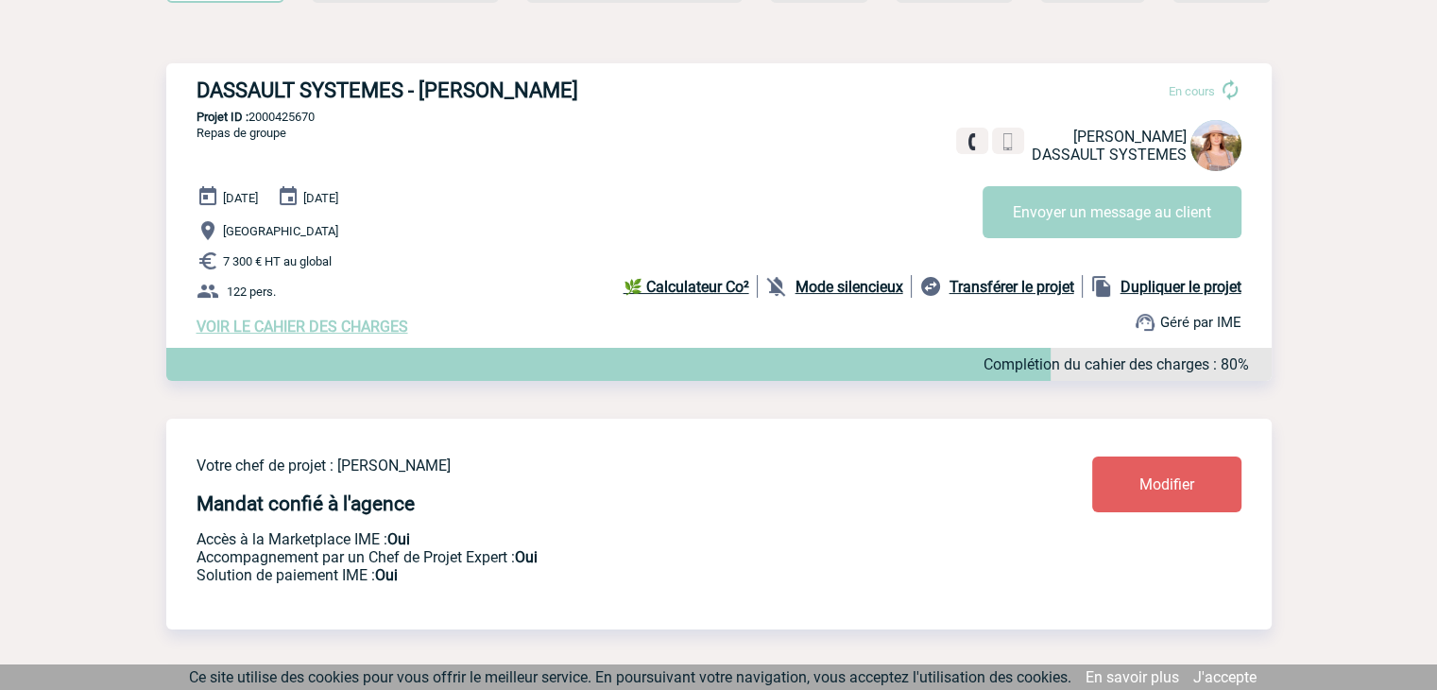
scroll to position [189, 0]
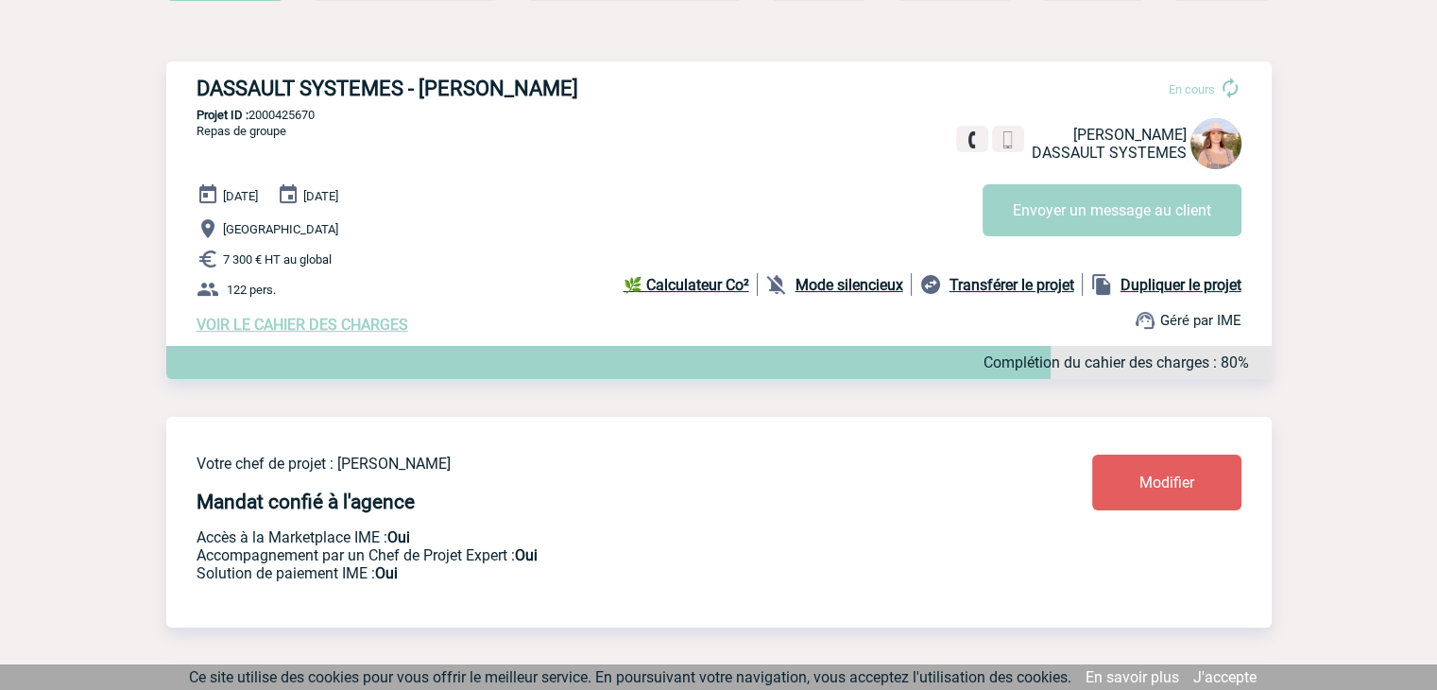
click at [1143, 491] on span "Modifier" at bounding box center [1167, 482] width 55 height 18
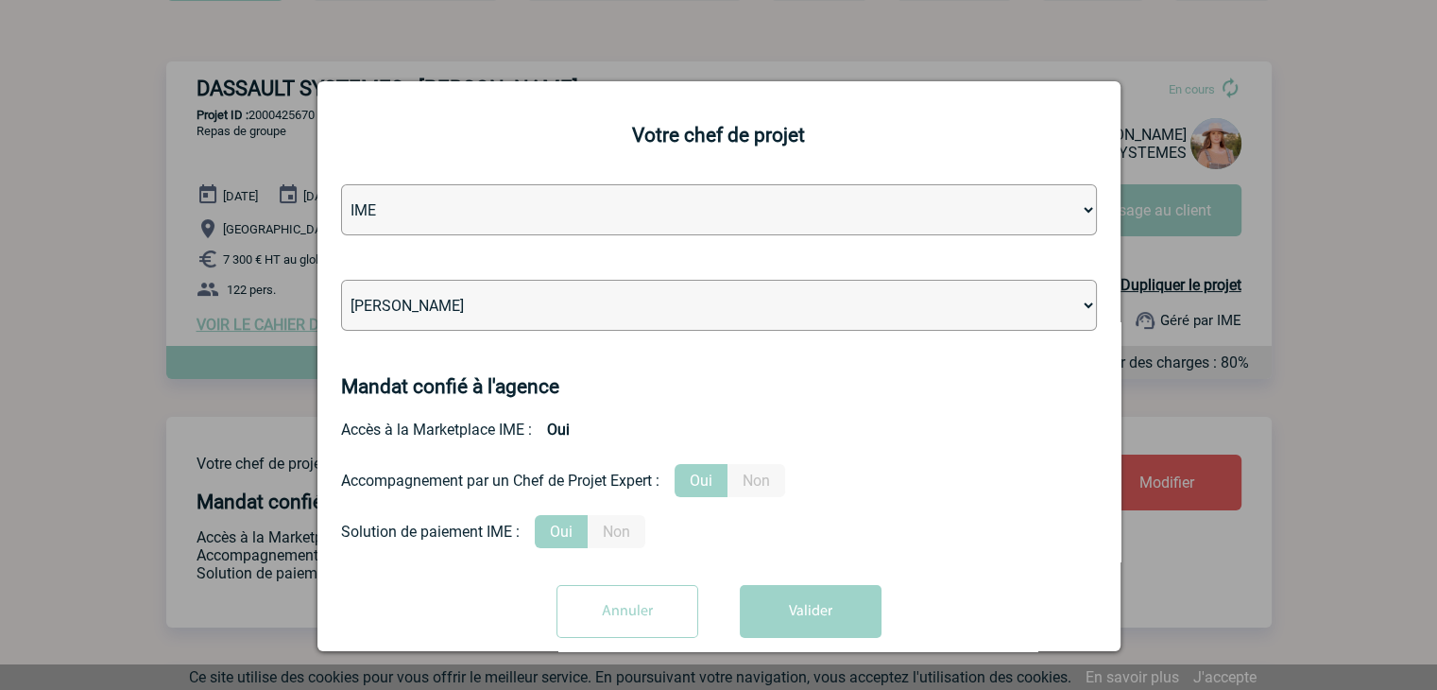
click at [522, 304] on select "[PERSON_NAME] [PERSON_NAME] [PERSON_NAME] Jean-[PERSON_NAME] [PERSON_NAME] [PER…" at bounding box center [719, 305] width 756 height 51
select select "121547"
click at [545, 298] on select "[PERSON_NAME] [PERSON_NAME] [PERSON_NAME] Jean-[PERSON_NAME] [PERSON_NAME] [PER…" at bounding box center [719, 305] width 756 height 51
click at [774, 627] on button "Valider" at bounding box center [811, 611] width 142 height 53
